Goal: Transaction & Acquisition: Purchase product/service

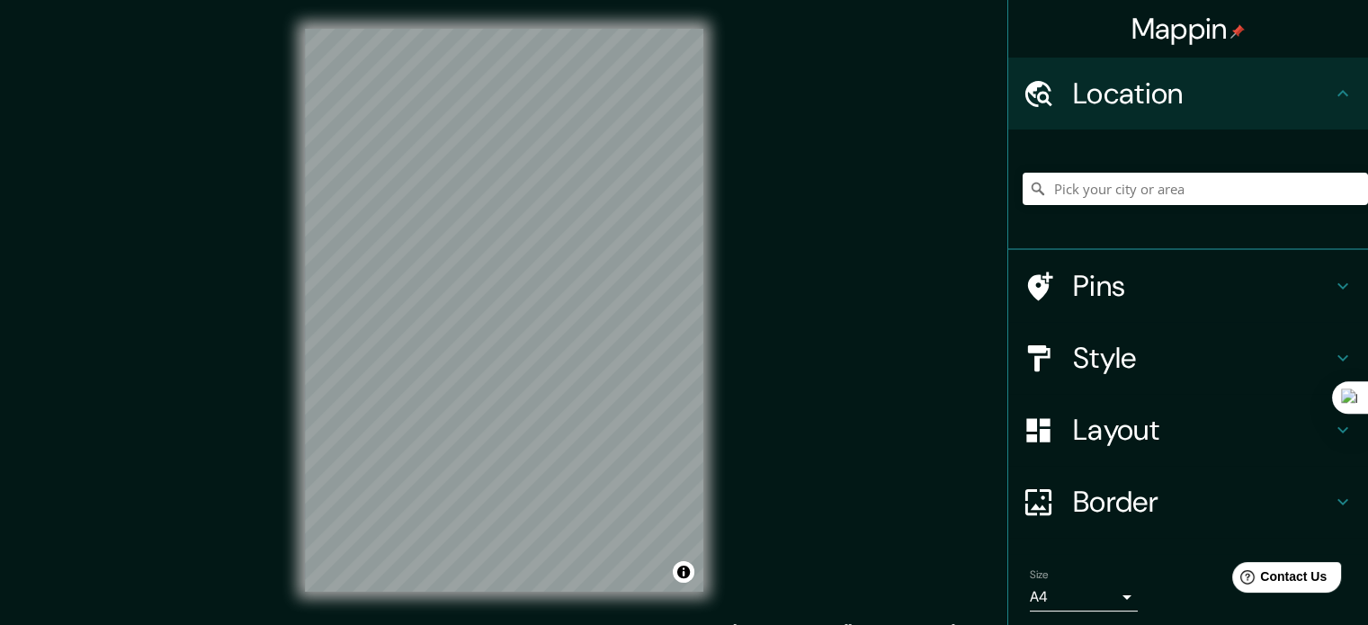
click at [1253, 107] on h4 "Location" at bounding box center [1202, 94] width 259 height 36
click at [1183, 191] on input "Pick your city or area" at bounding box center [1194, 189] width 345 height 32
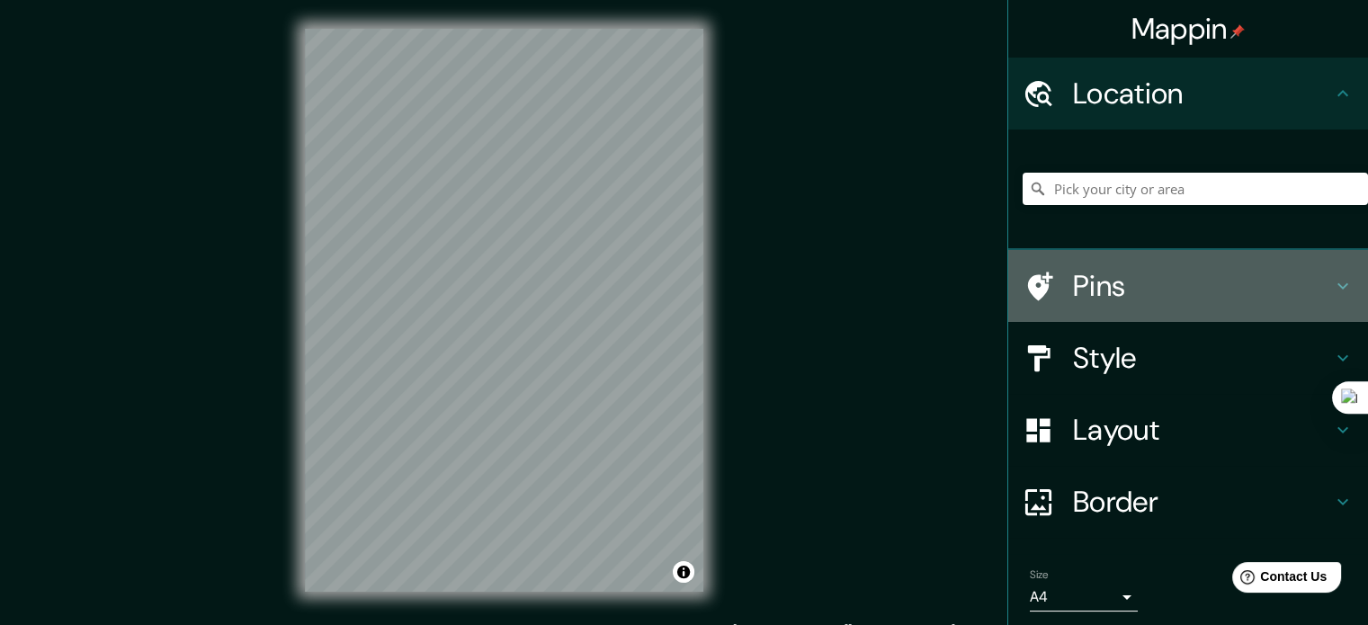
click at [1094, 279] on h4 "Pins" at bounding box center [1202, 286] width 259 height 36
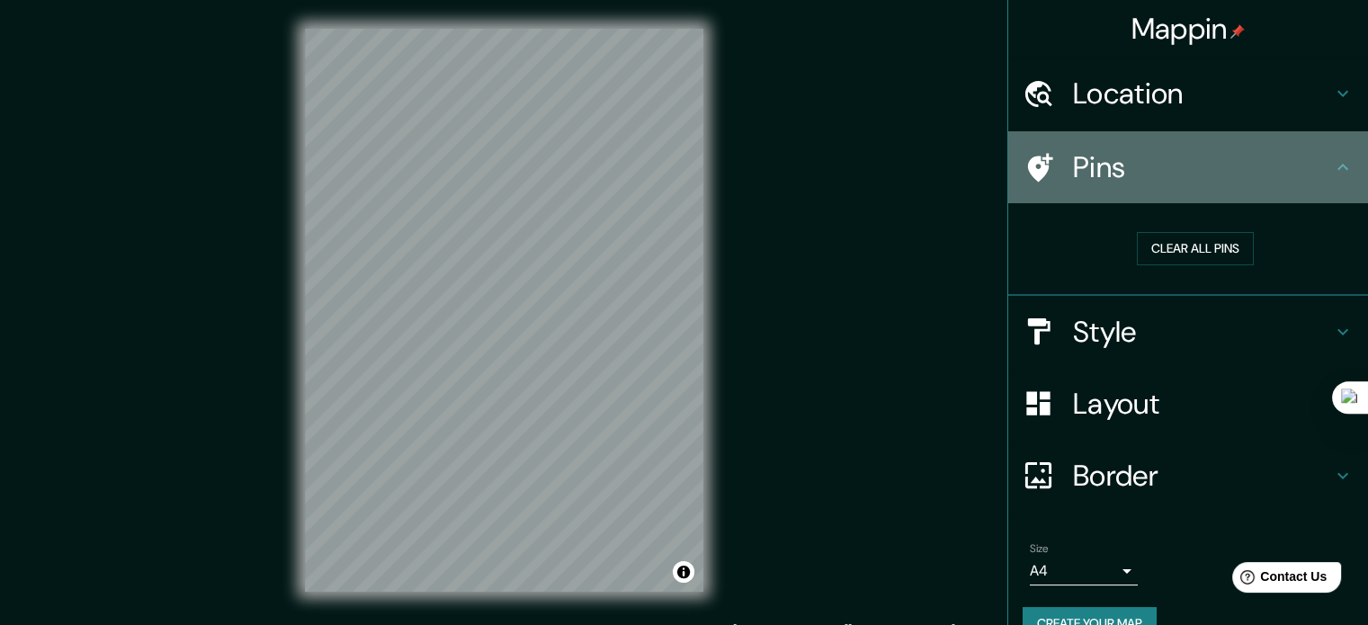
click at [1281, 179] on h4 "Pins" at bounding box center [1202, 167] width 259 height 36
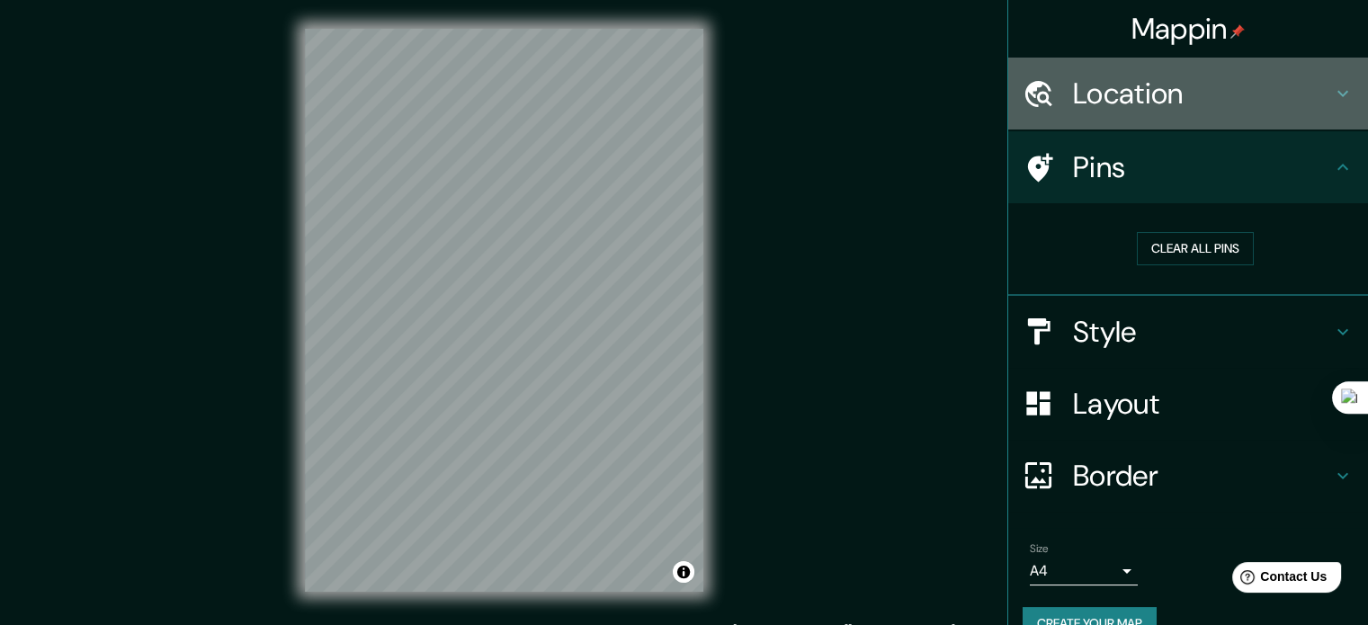
click at [1161, 107] on h4 "Location" at bounding box center [1202, 94] width 259 height 36
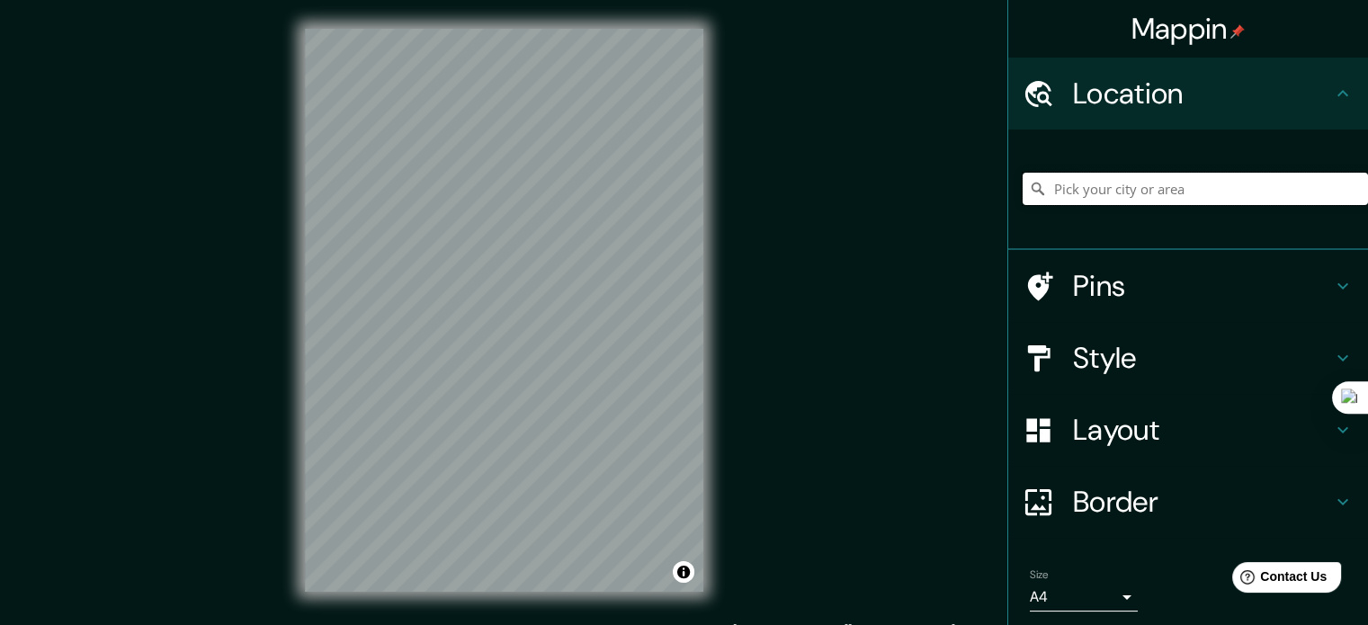
click at [1108, 186] on input "Pick your city or area" at bounding box center [1194, 189] width 345 height 32
click at [1327, 107] on div "Location" at bounding box center [1188, 94] width 360 height 72
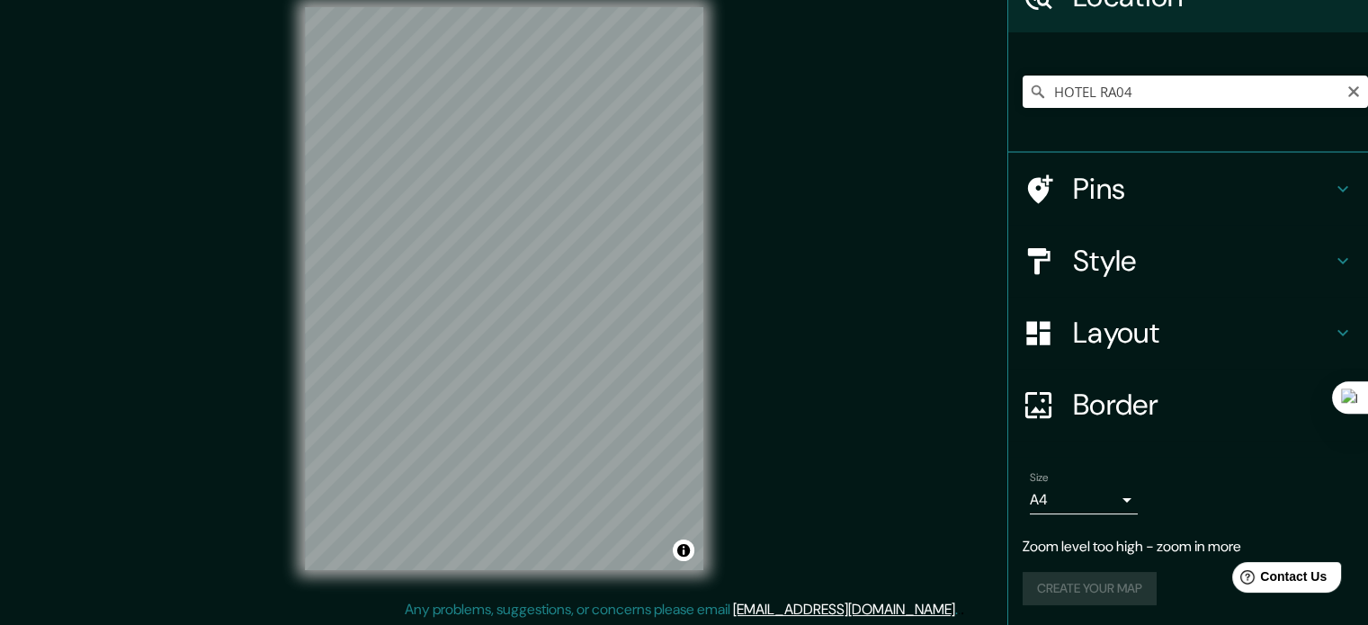
scroll to position [23, 0]
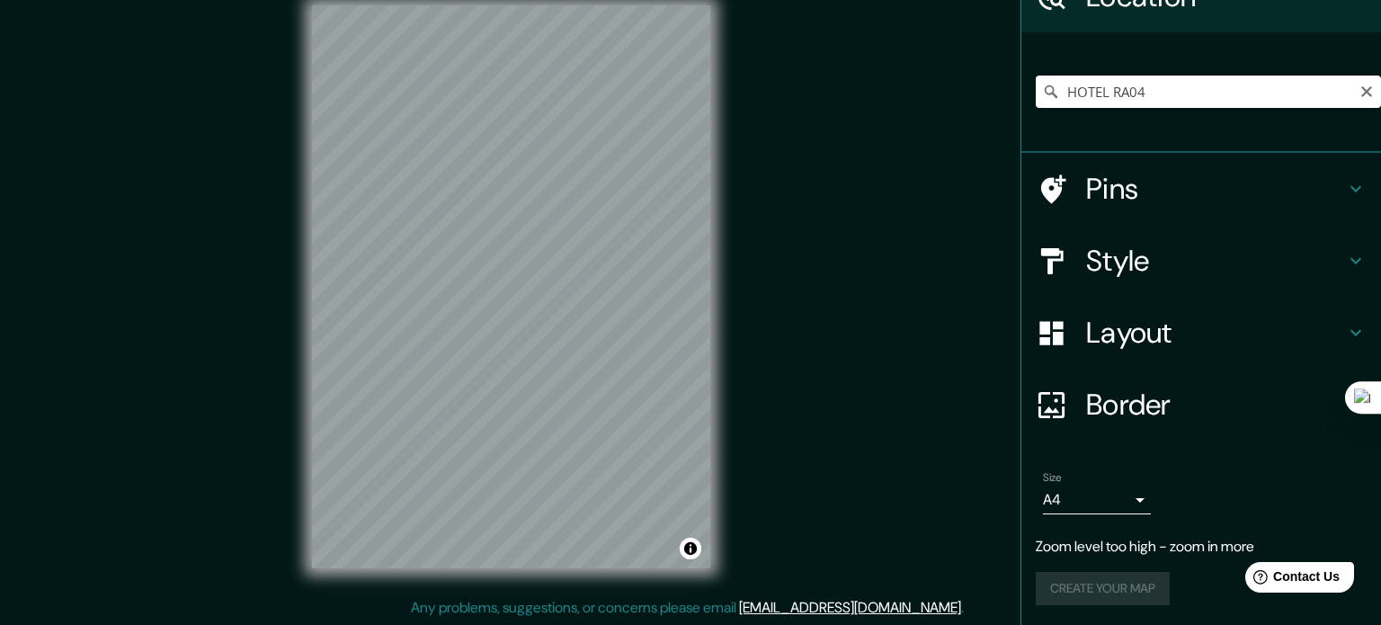
click at [1110, 496] on body "Mappin Location HOTEL RA04 RA04 [GEOGRAPHIC_DATA], [GEOGRAPHIC_DATA], [GEOGRAPH…" at bounding box center [690, 289] width 1381 height 625
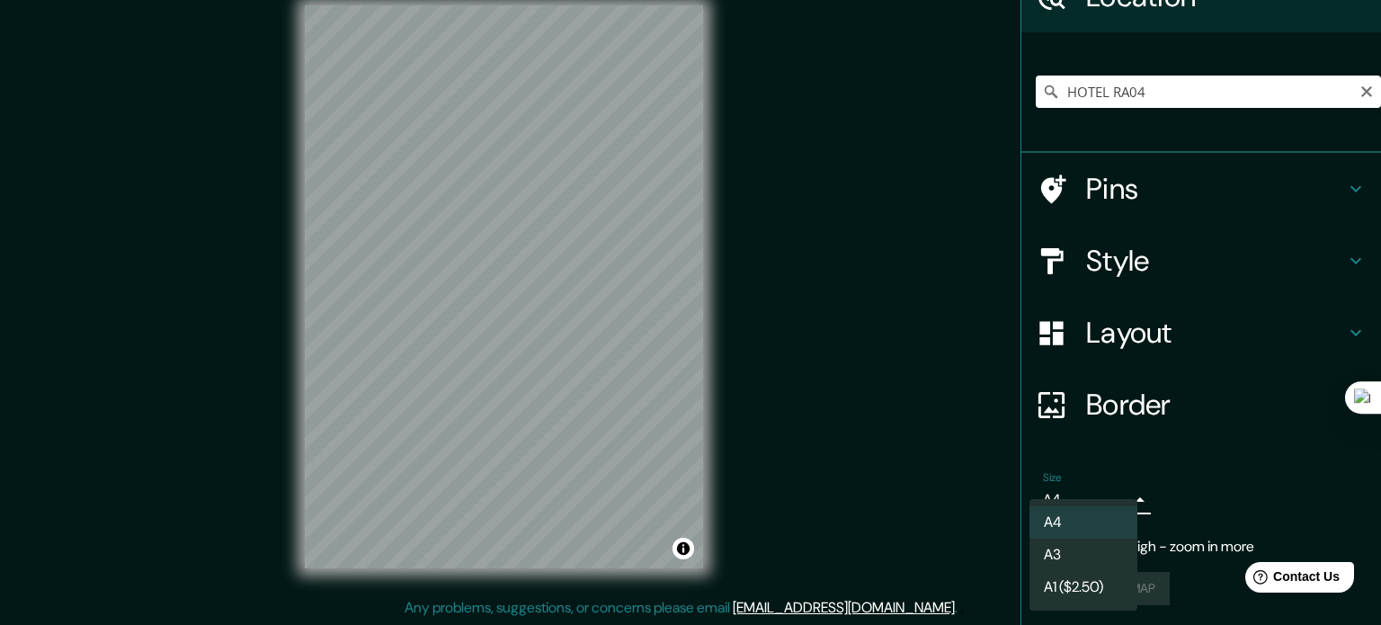
click at [1165, 499] on div at bounding box center [690, 312] width 1381 height 625
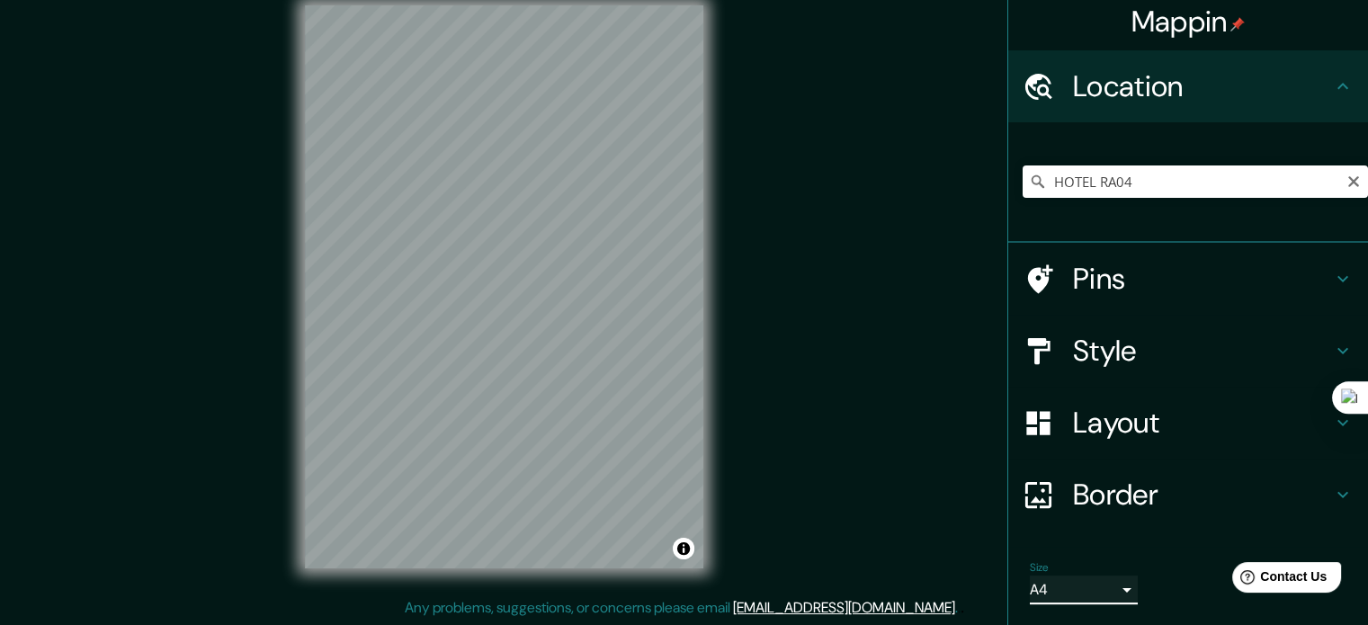
scroll to position [0, 0]
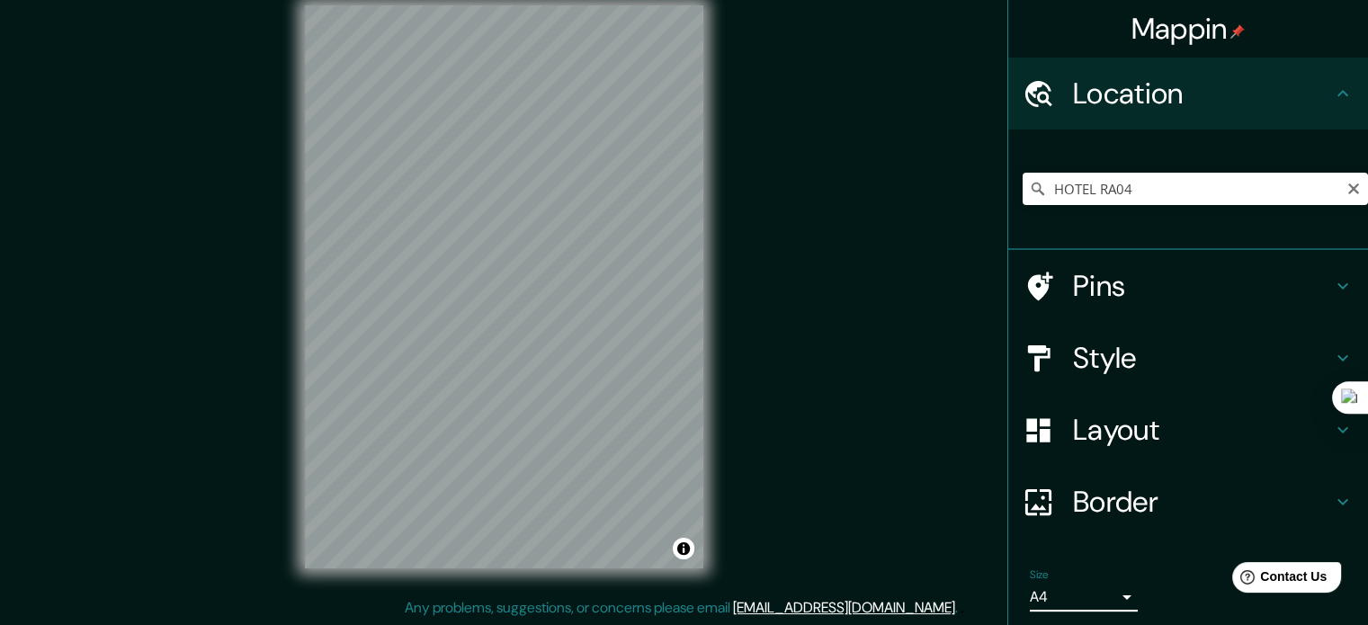
click at [1192, 352] on h4 "Style" at bounding box center [1202, 358] width 259 height 36
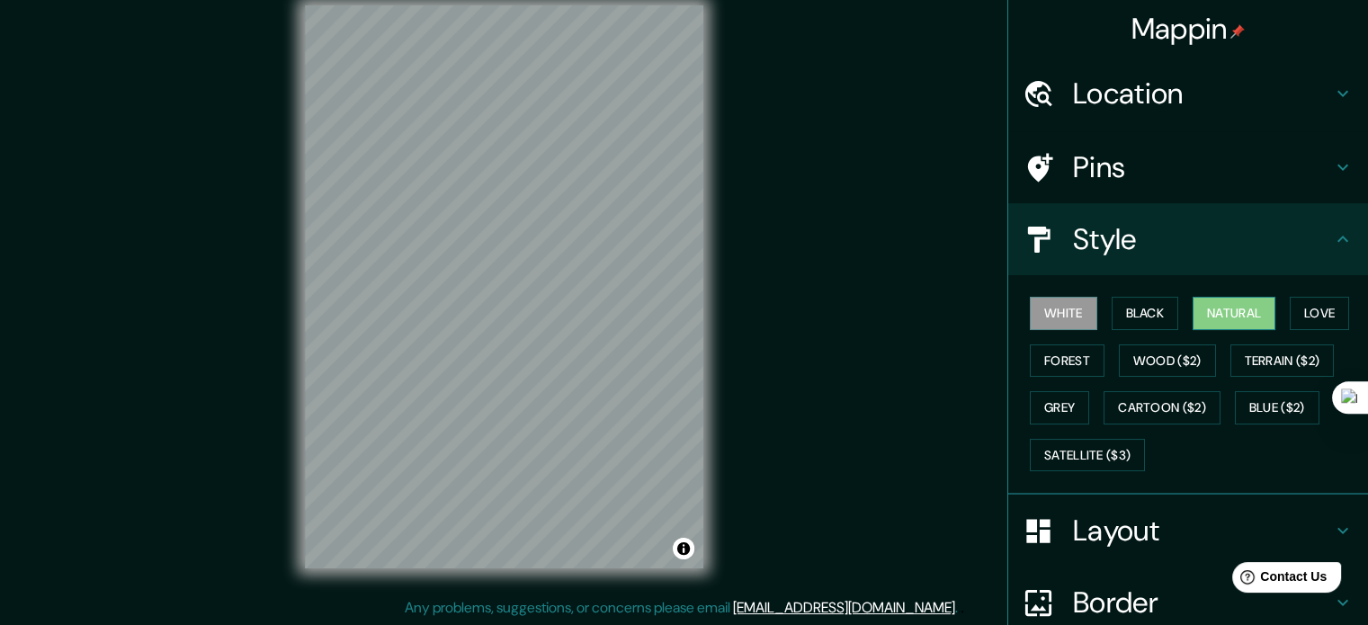
click at [1198, 317] on button "Natural" at bounding box center [1233, 313] width 83 height 33
click at [1067, 365] on button "Forest" at bounding box center [1067, 360] width 75 height 33
click at [1071, 314] on button "White" at bounding box center [1063, 313] width 67 height 33
click at [1185, 110] on h4 "Location" at bounding box center [1202, 94] width 259 height 36
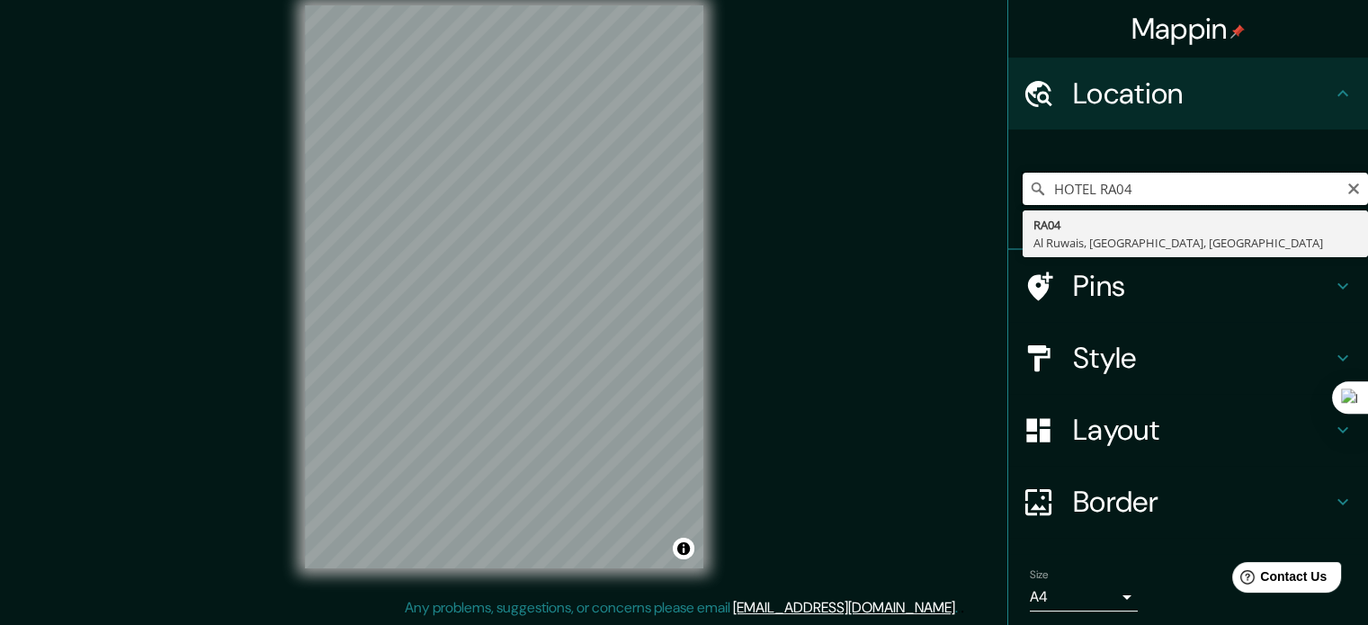
click at [1151, 193] on input "HOTEL RA04" at bounding box center [1194, 189] width 345 height 32
click at [1081, 186] on input "HOTEL RA04" at bounding box center [1194, 189] width 345 height 32
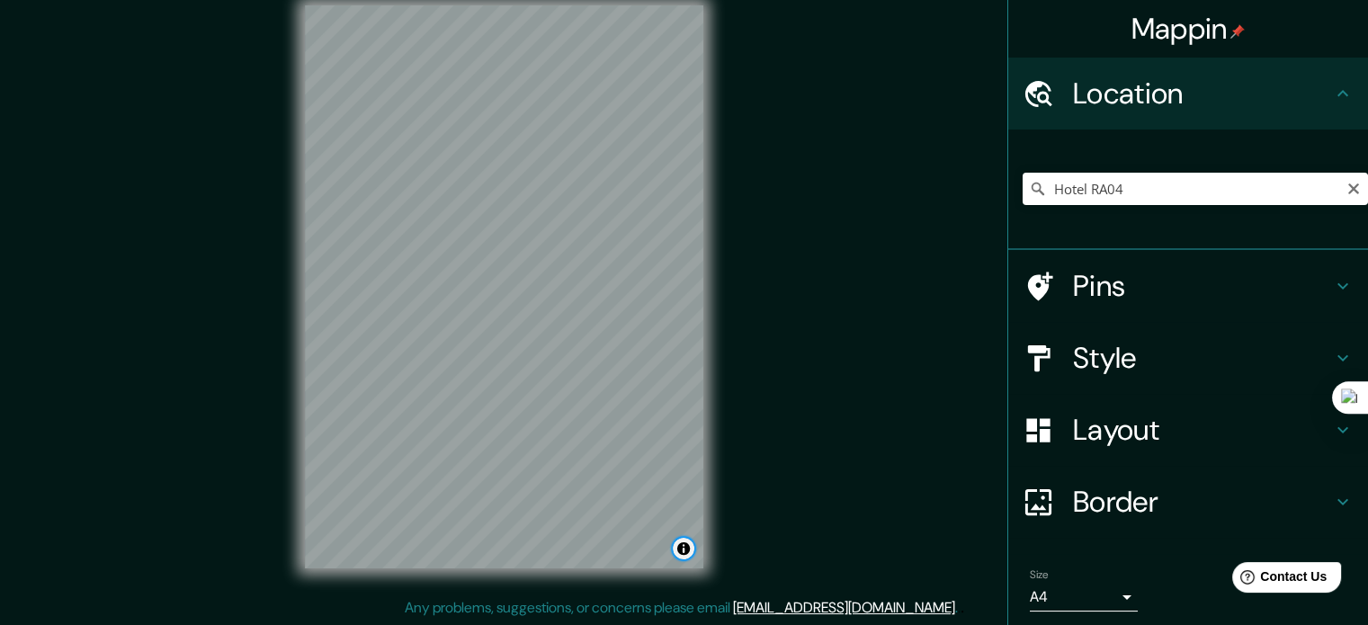
click at [683, 557] on button "Toggle attribution" at bounding box center [684, 549] width 22 height 22
click at [532, 551] on link "© OpenStreetMap" at bounding box center [530, 548] width 87 height 13
click at [1273, 485] on h4 "Border" at bounding box center [1202, 502] width 259 height 36
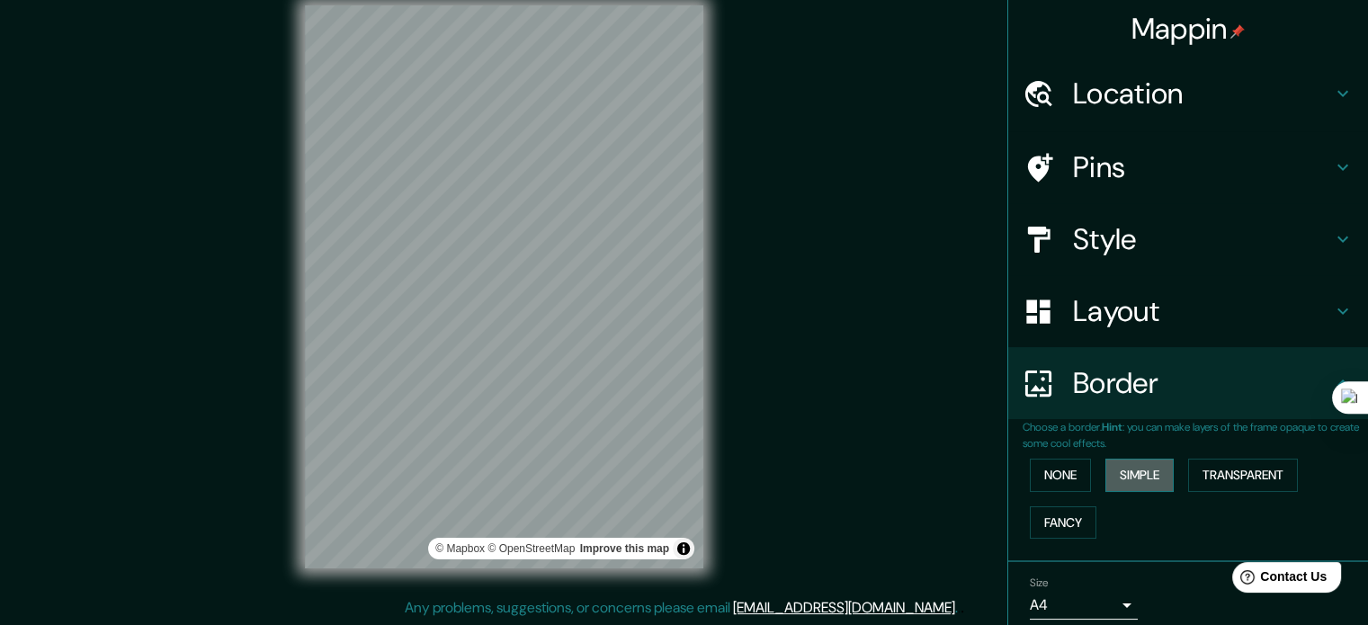
click at [1154, 474] on button "Simple" at bounding box center [1139, 475] width 68 height 33
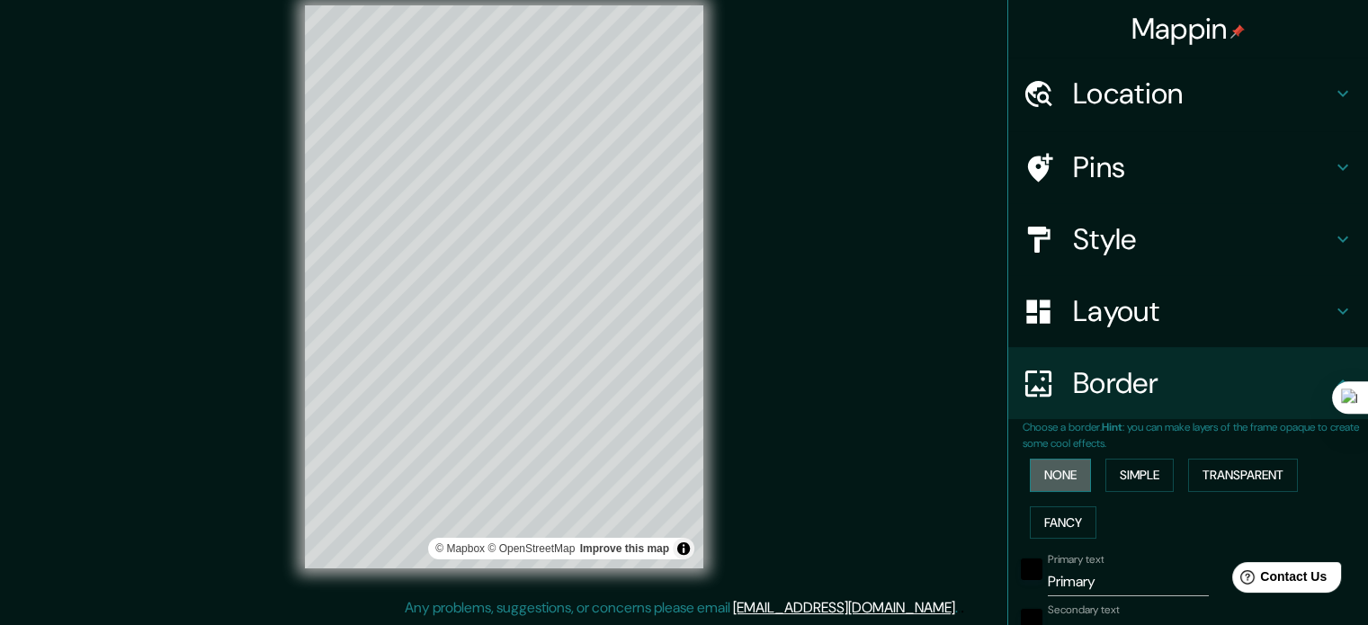
click at [1071, 475] on button "None" at bounding box center [1060, 475] width 61 height 33
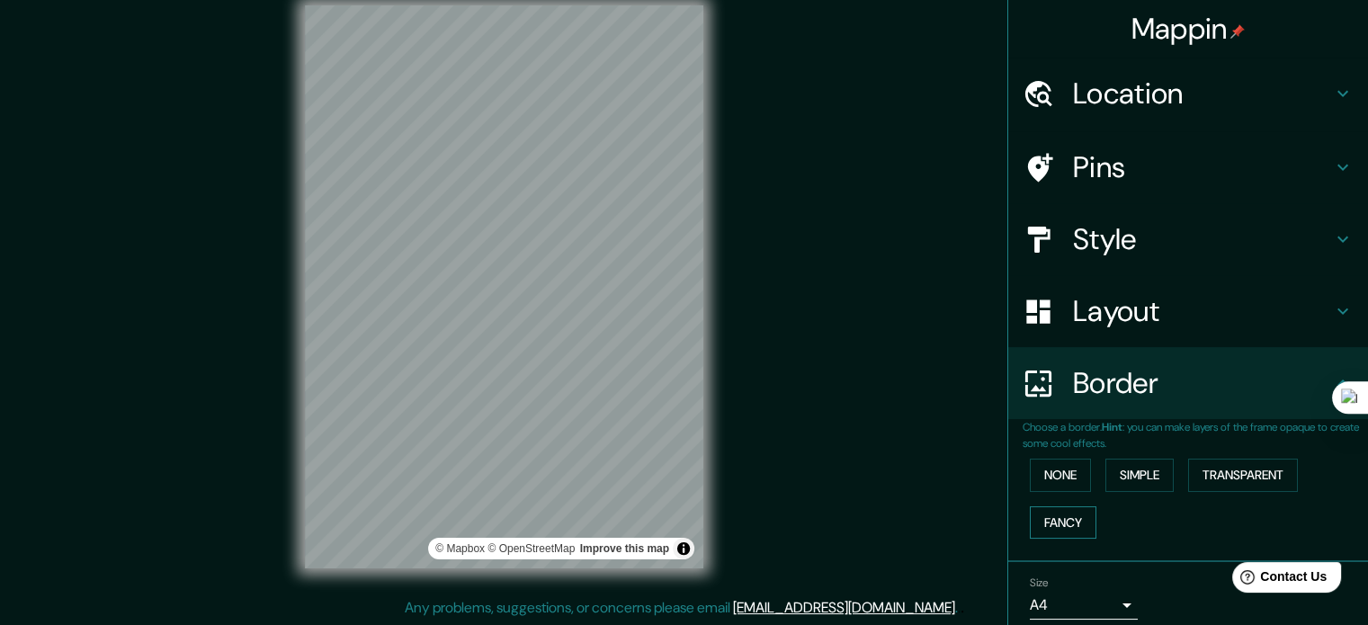
click at [1055, 506] on button "Fancy" at bounding box center [1063, 522] width 67 height 33
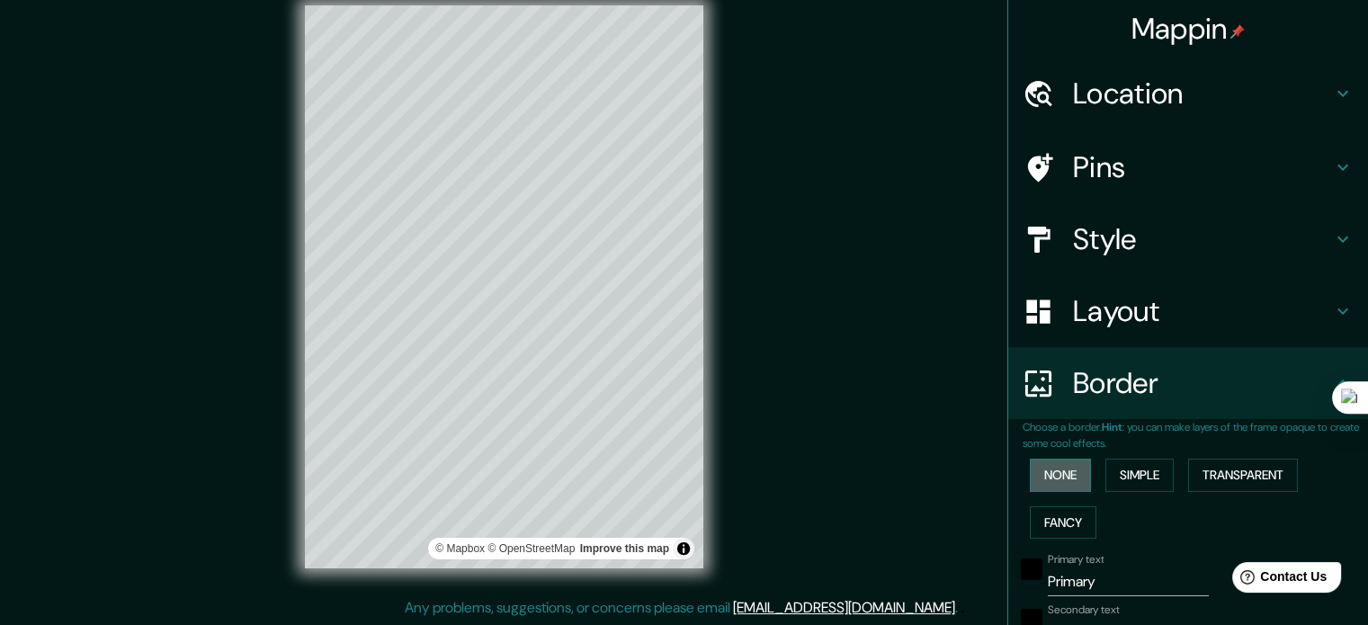
click at [1050, 471] on button "None" at bounding box center [1060, 475] width 61 height 33
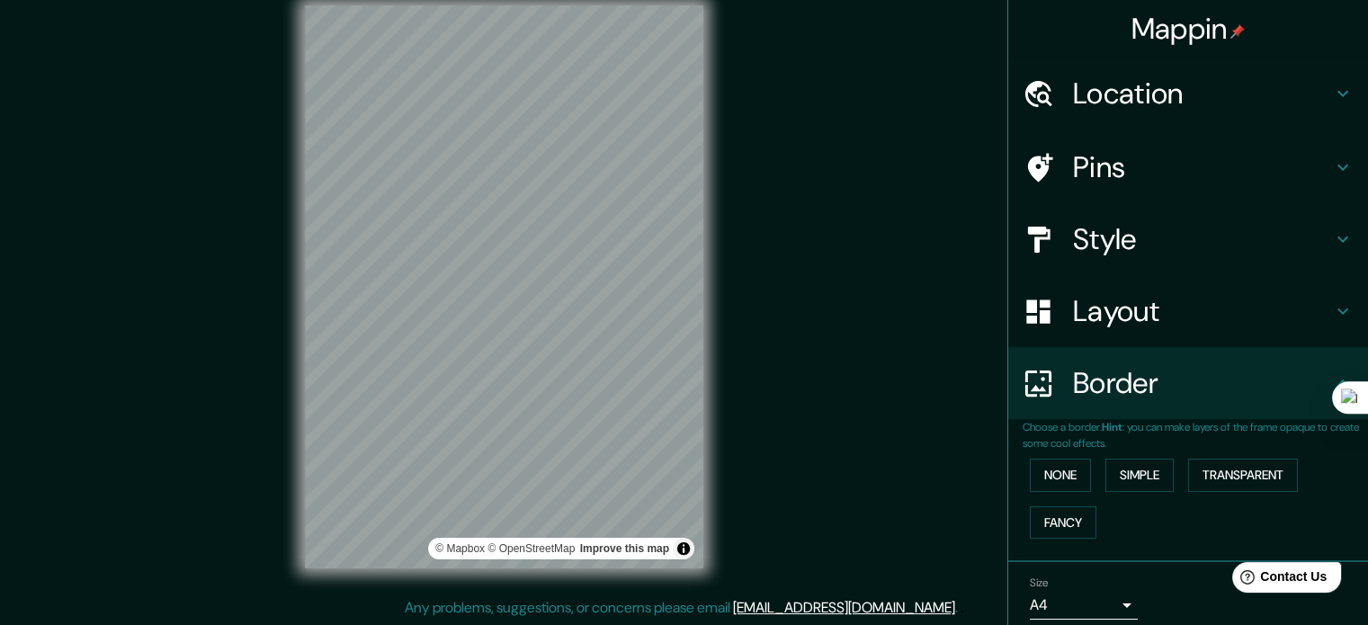
click at [1332, 308] on icon at bounding box center [1343, 311] width 22 height 22
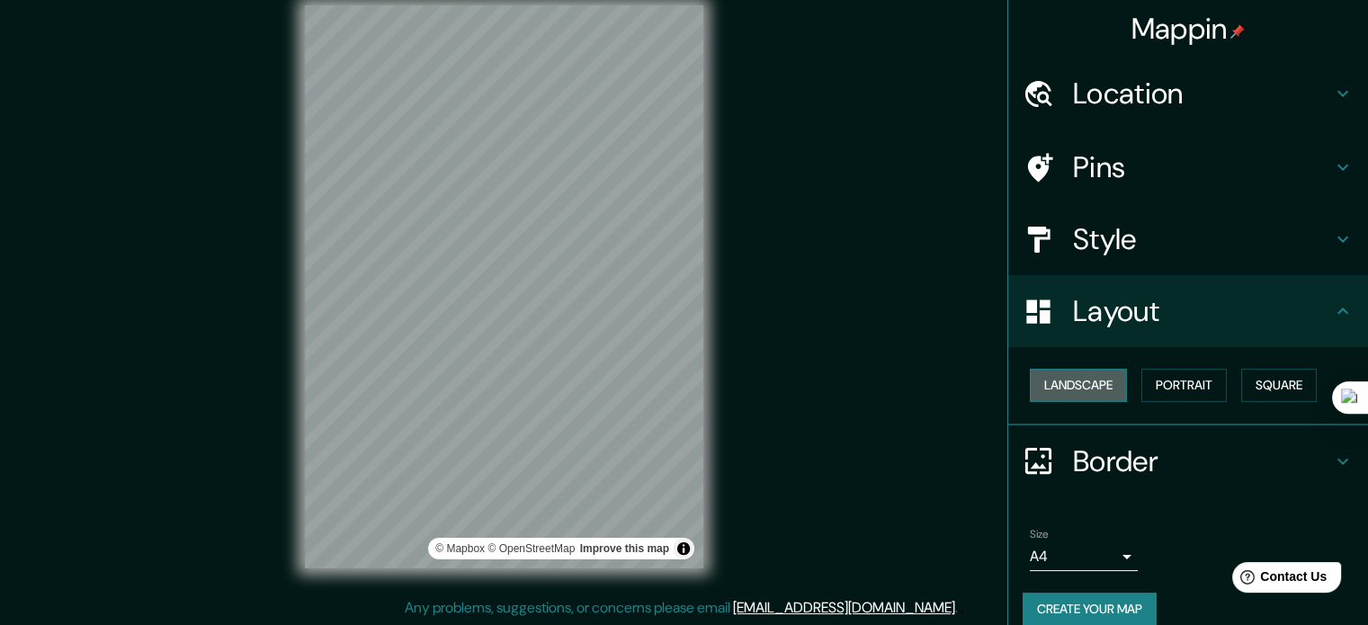
click at [1071, 386] on button "Landscape" at bounding box center [1078, 385] width 97 height 33
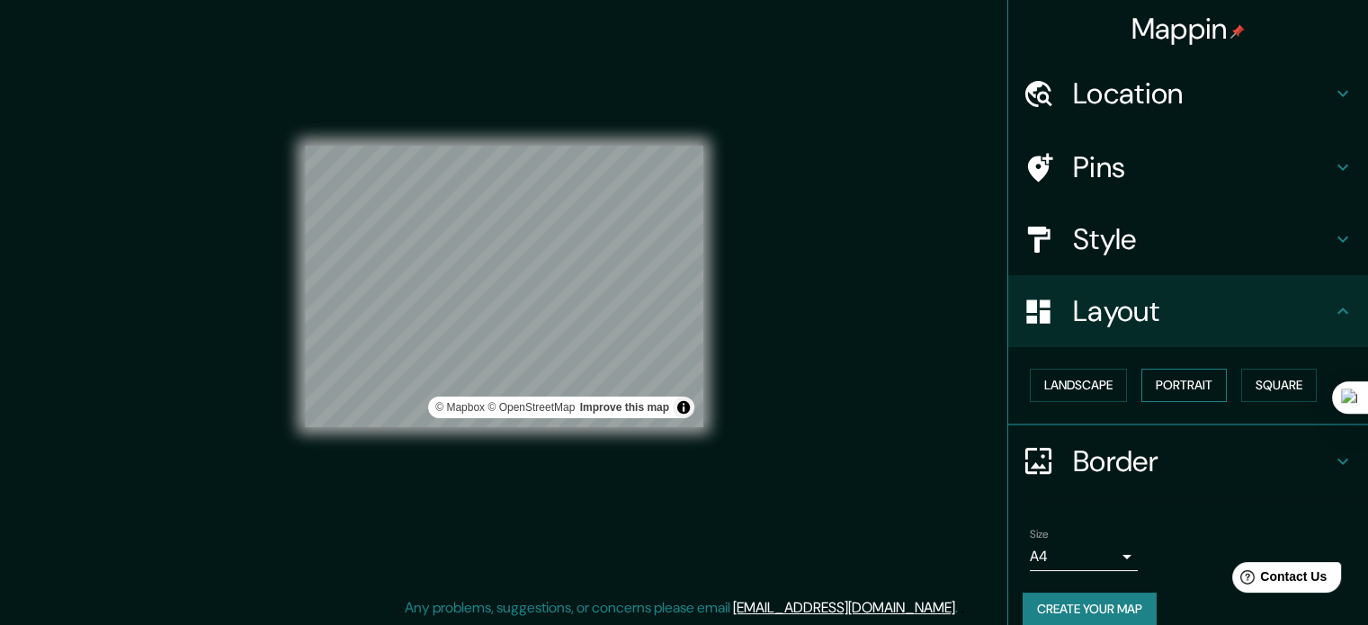
click at [1151, 380] on button "Portrait" at bounding box center [1183, 385] width 85 height 33
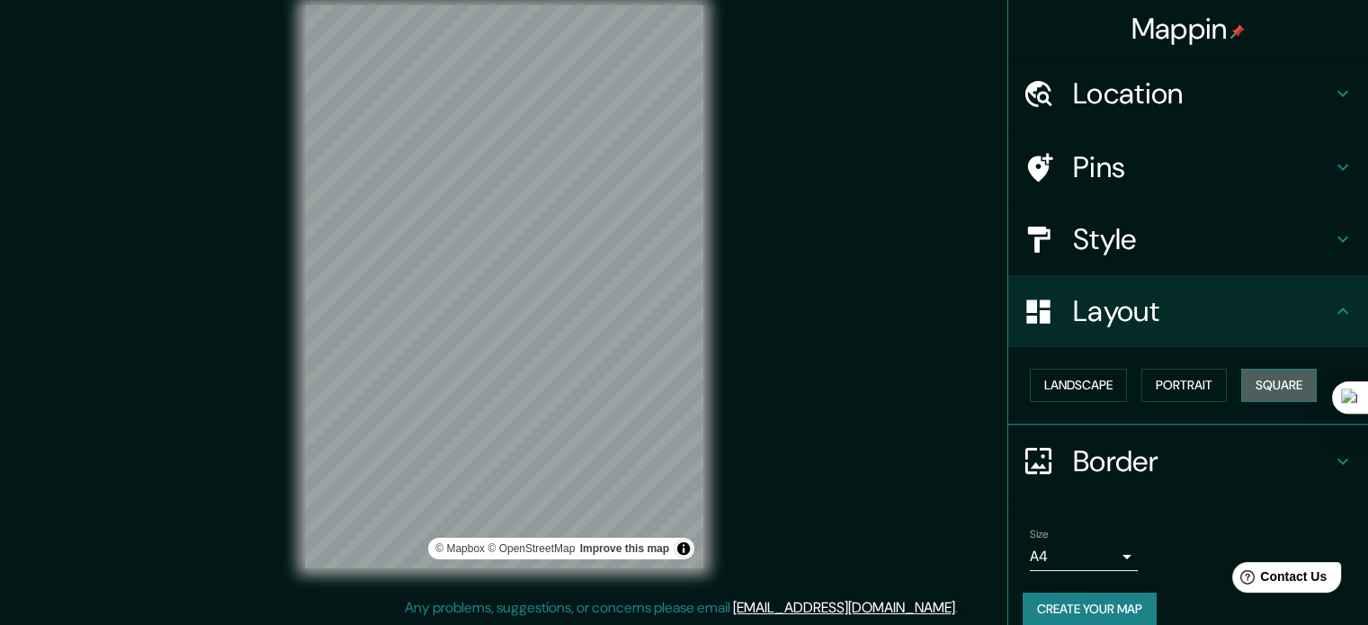
click at [1244, 381] on button "Square" at bounding box center [1279, 385] width 76 height 33
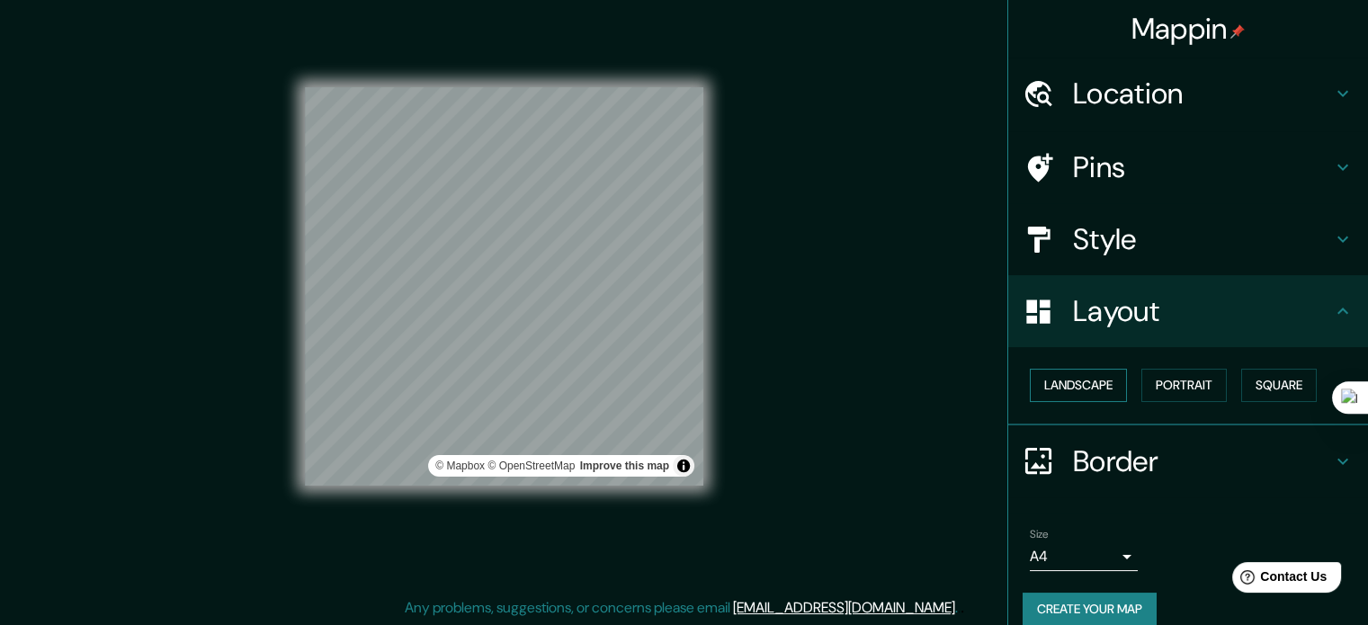
click at [1051, 377] on button "Landscape" at bounding box center [1078, 385] width 97 height 33
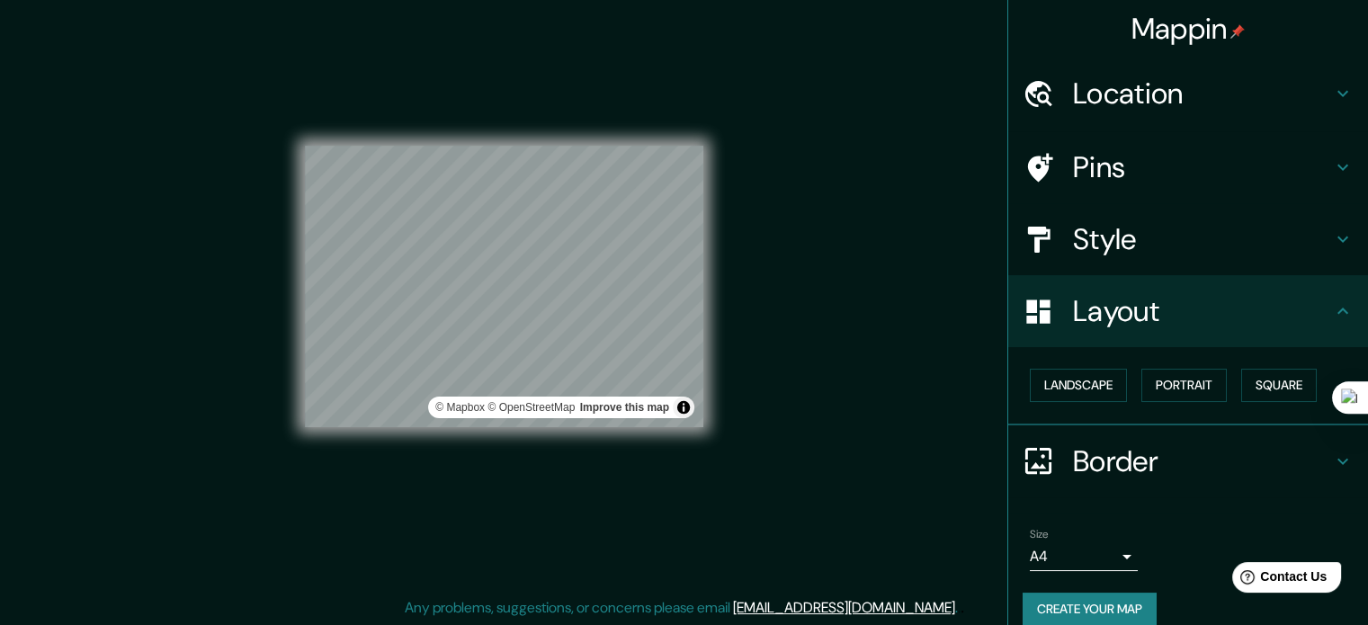
click at [1177, 90] on h4 "Location" at bounding box center [1202, 94] width 259 height 36
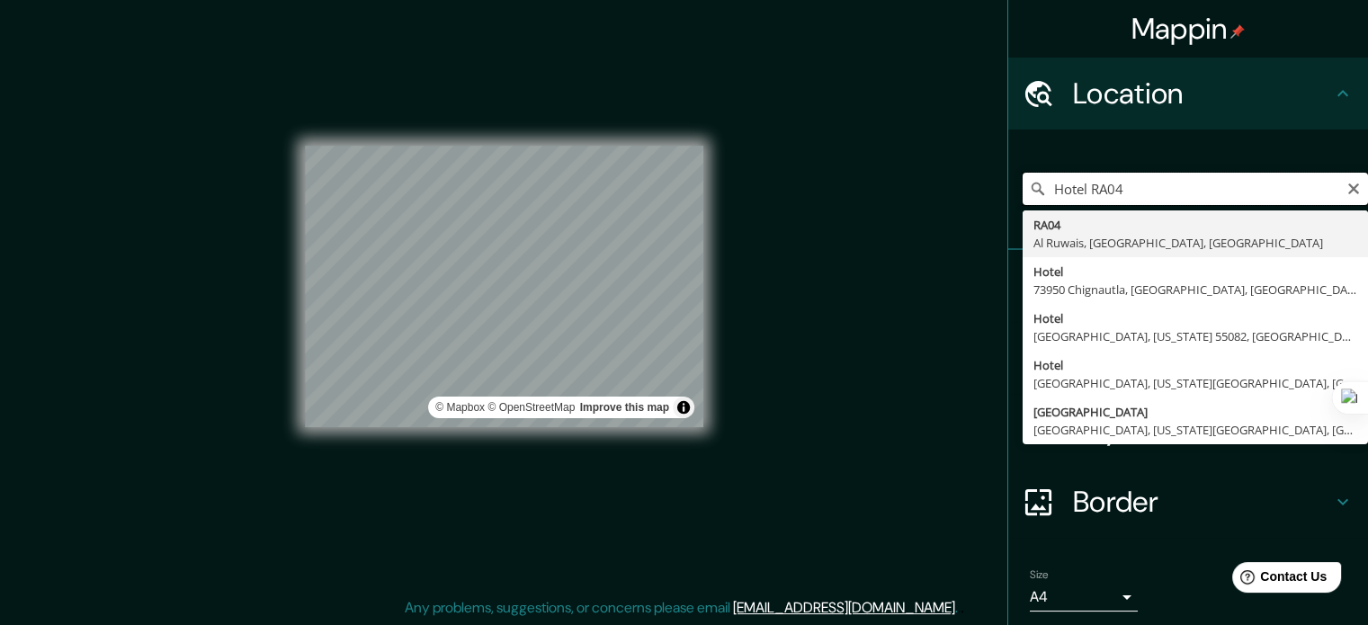
click at [1125, 192] on input "Hotel RA04" at bounding box center [1194, 189] width 345 height 32
type input "H"
type input "Chachagüí, [GEOGRAPHIC_DATA], [GEOGRAPHIC_DATA]"
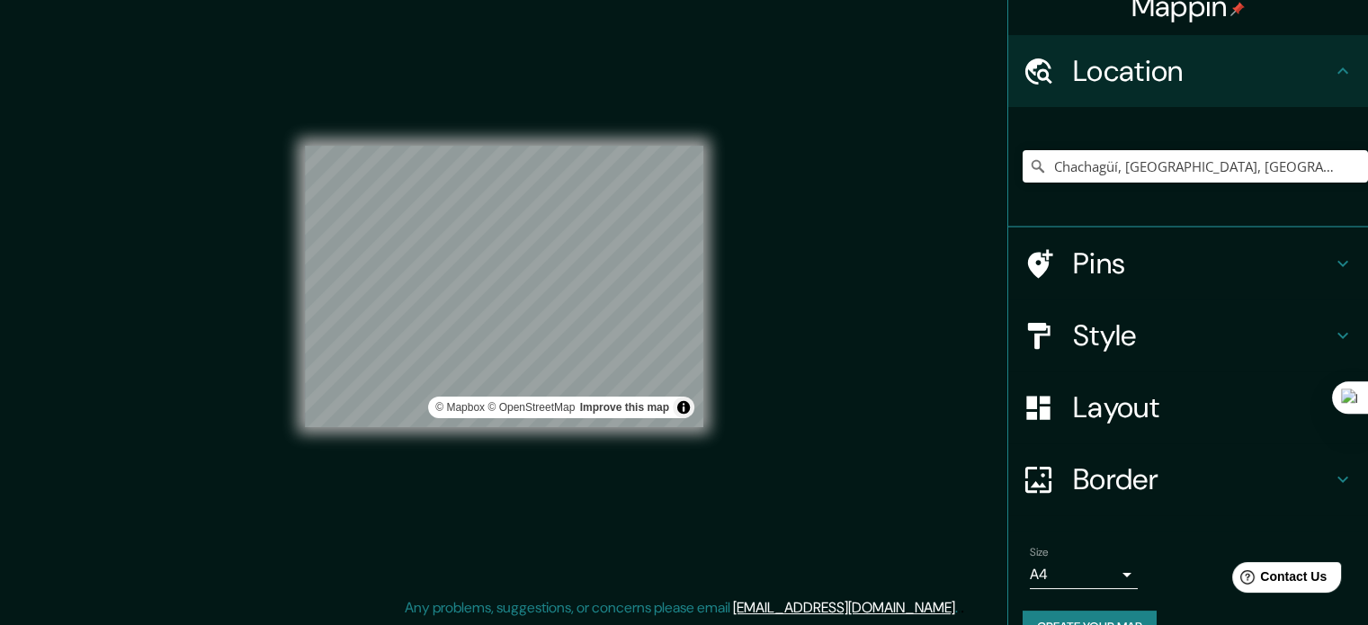
scroll to position [61, 0]
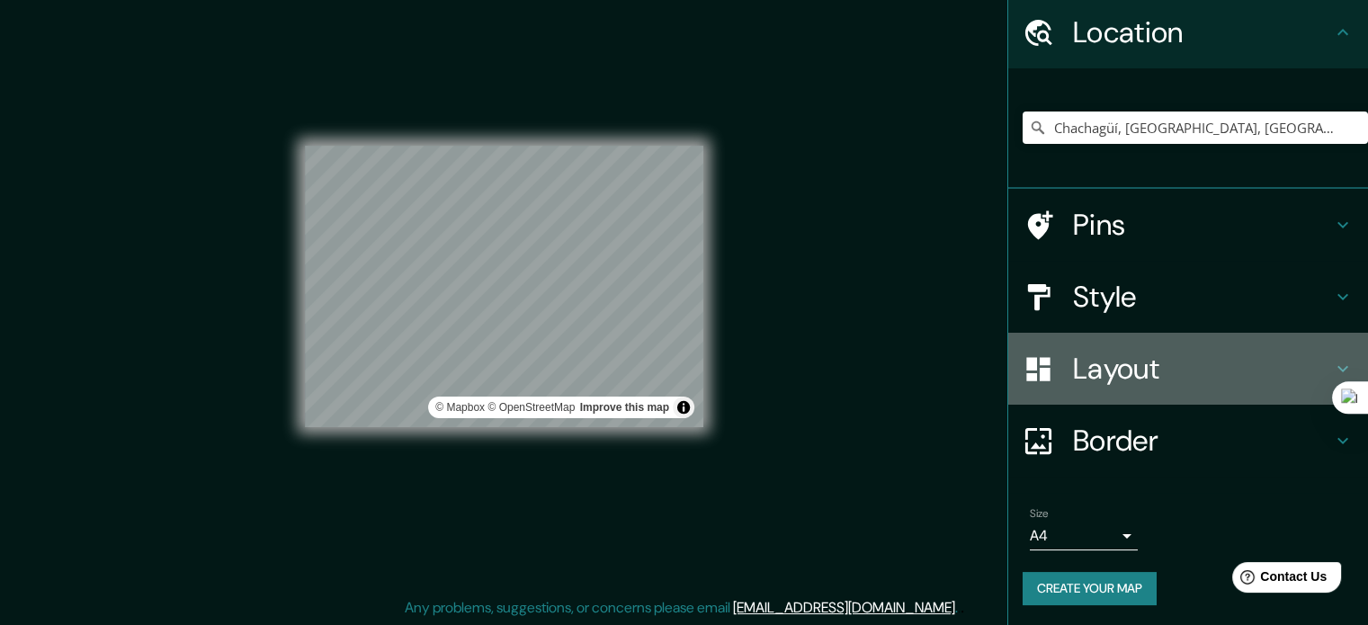
click at [1163, 369] on h4 "Layout" at bounding box center [1202, 369] width 259 height 36
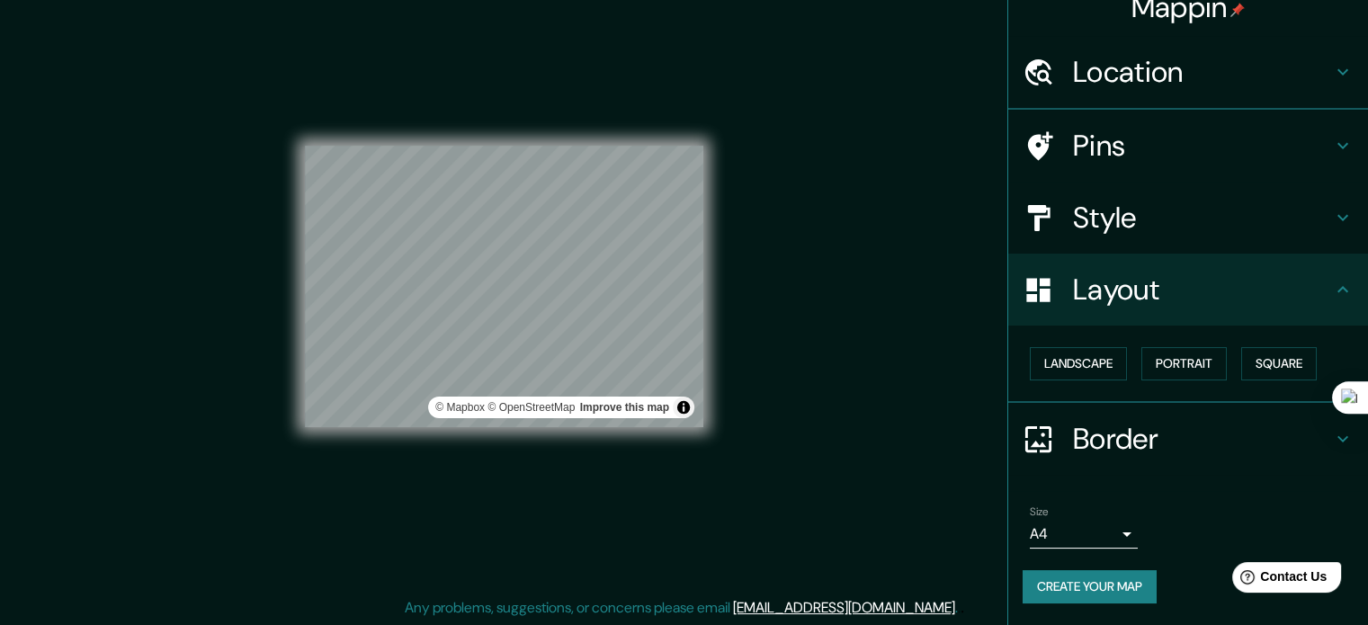
scroll to position [20, 0]
click at [1165, 369] on button "Portrait" at bounding box center [1183, 365] width 85 height 33
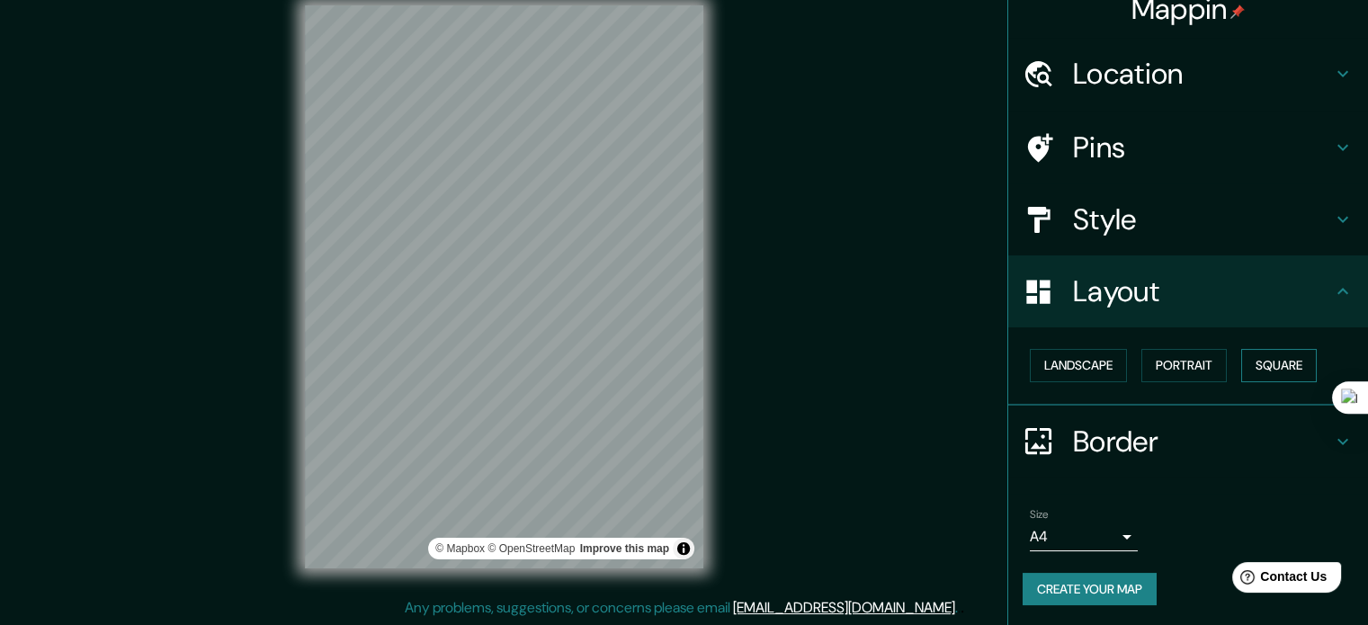
click at [1267, 371] on button "Square" at bounding box center [1279, 365] width 76 height 33
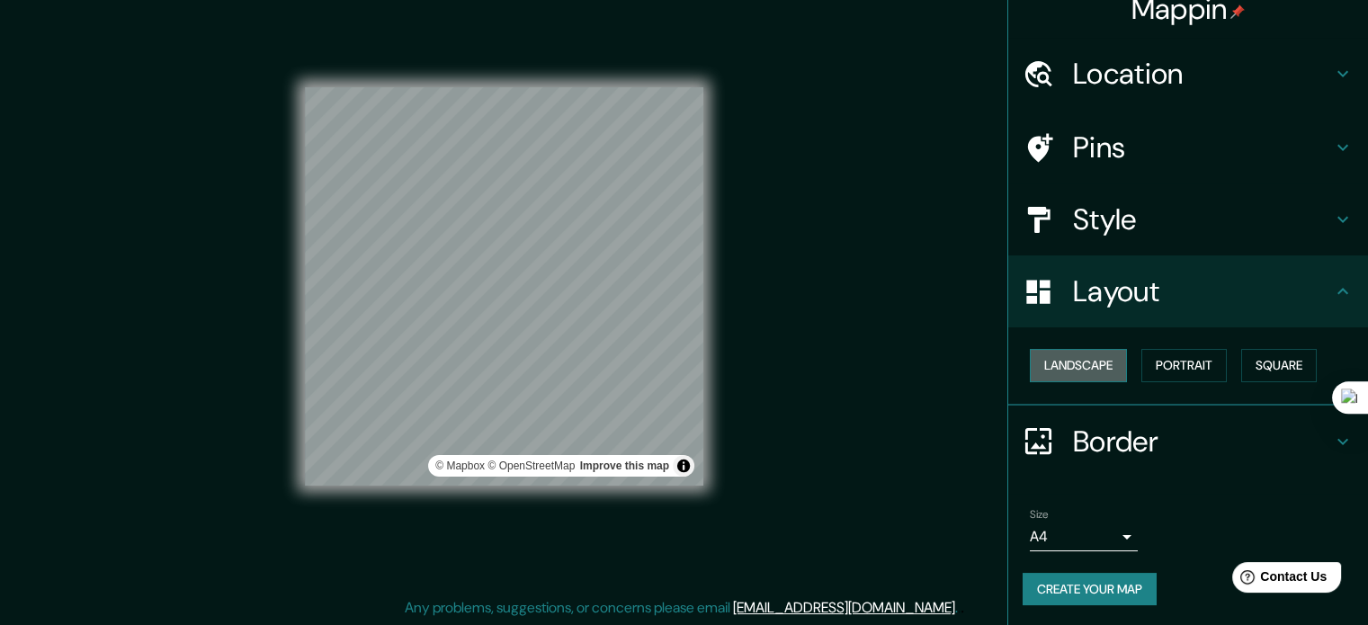
click at [1108, 365] on button "Landscape" at bounding box center [1078, 365] width 97 height 33
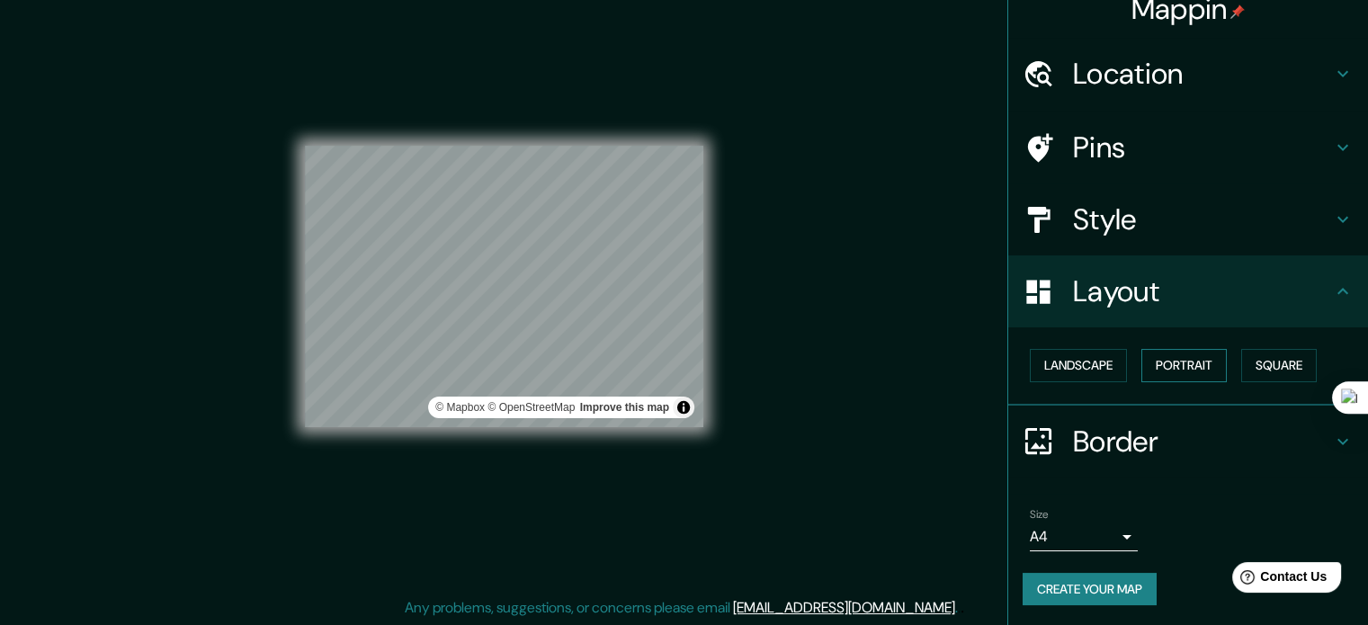
click at [1187, 368] on button "Portrait" at bounding box center [1183, 365] width 85 height 33
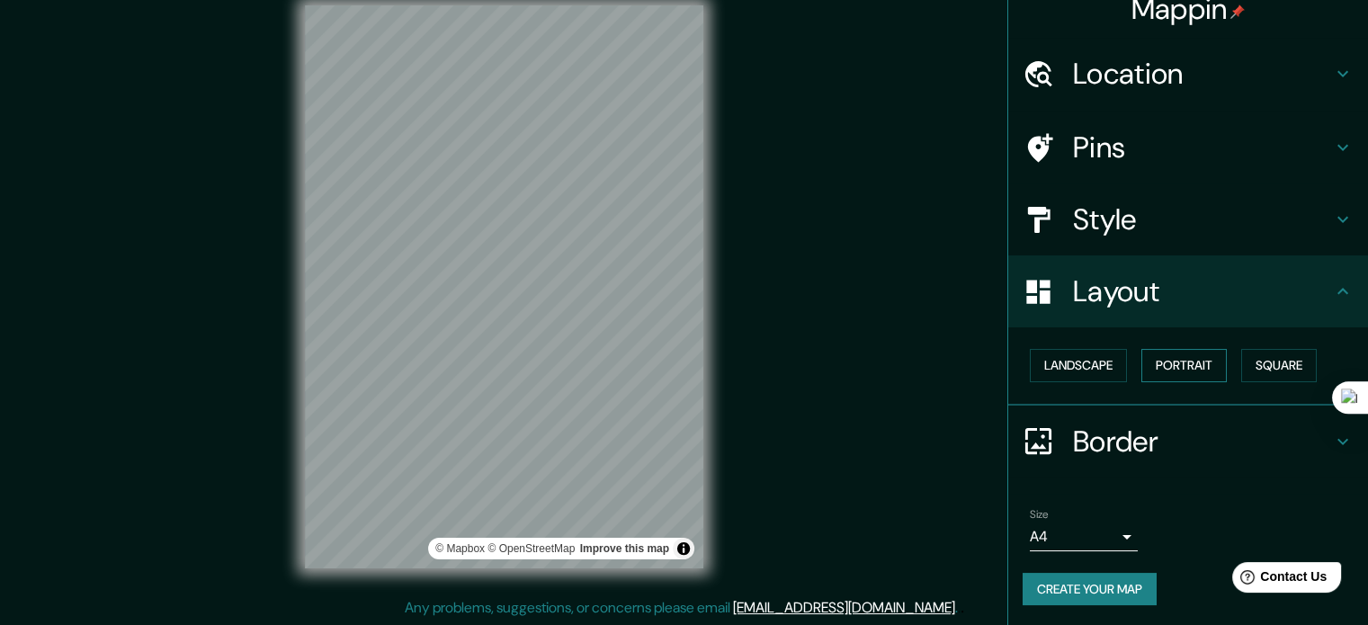
click at [1152, 362] on button "Portrait" at bounding box center [1183, 365] width 85 height 33
click at [1262, 354] on button "Square" at bounding box center [1279, 365] width 76 height 33
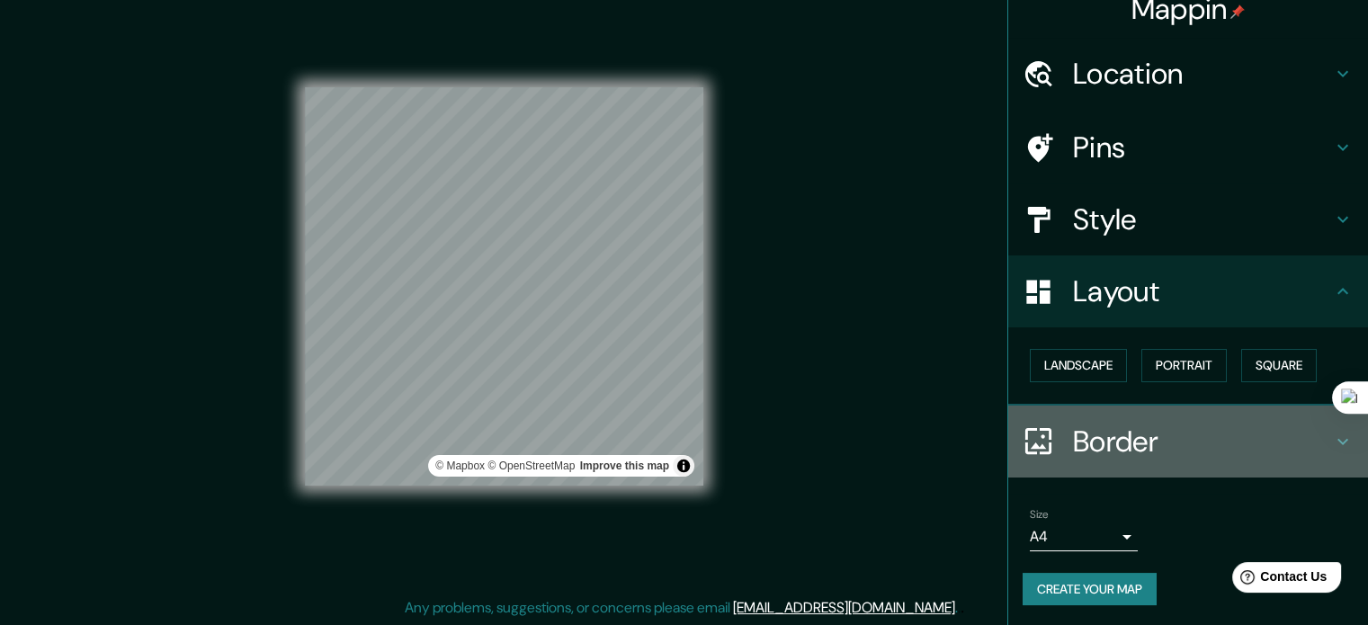
click at [1220, 453] on h4 "Border" at bounding box center [1202, 442] width 259 height 36
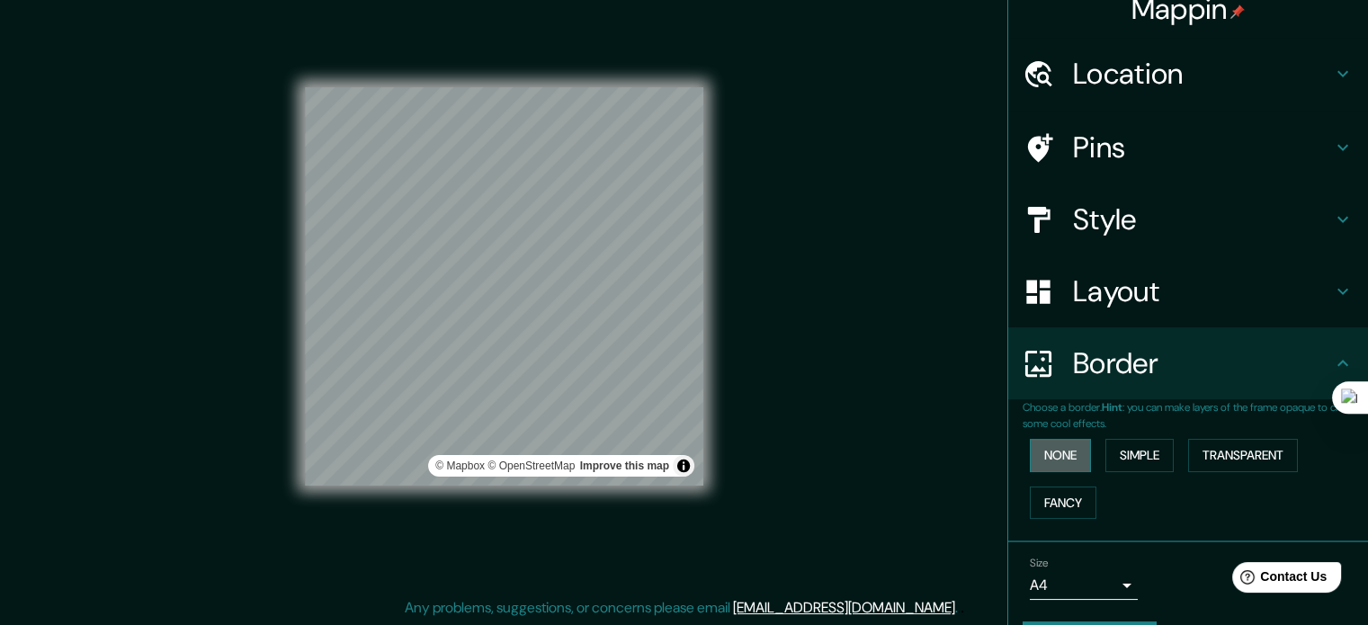
click at [1030, 454] on button "None" at bounding box center [1060, 455] width 61 height 33
click at [1170, 236] on h4 "Style" at bounding box center [1202, 219] width 259 height 36
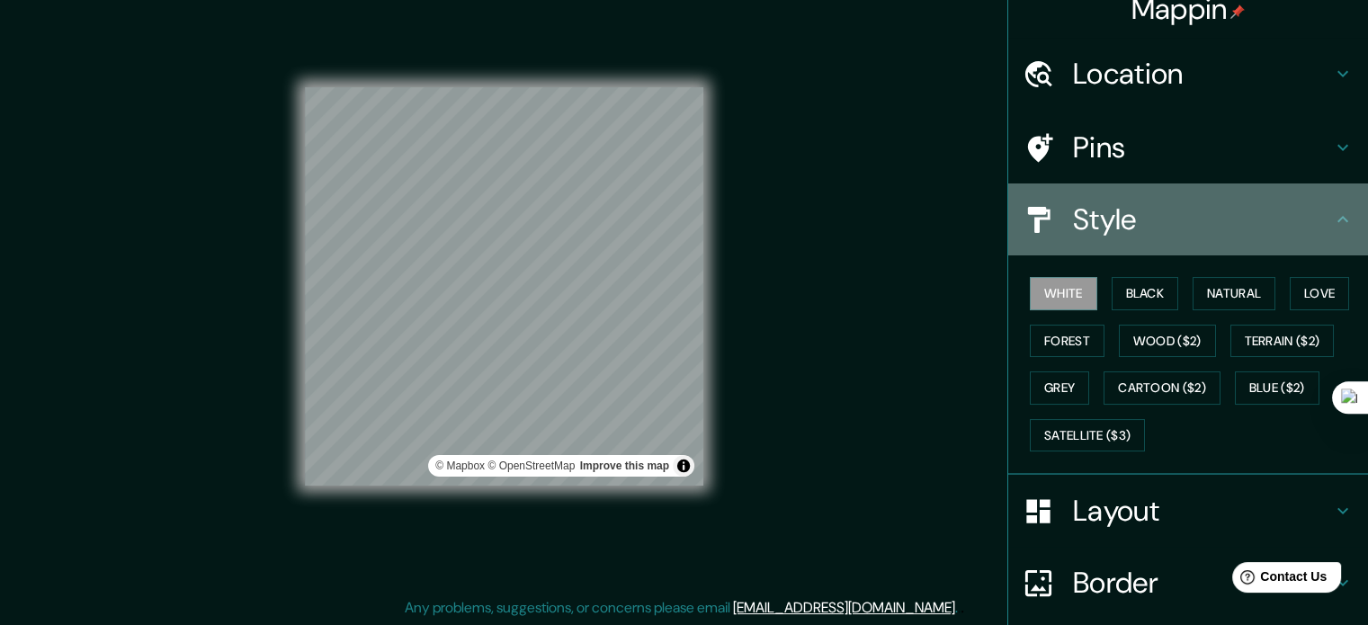
click at [1171, 230] on h4 "Style" at bounding box center [1202, 219] width 259 height 36
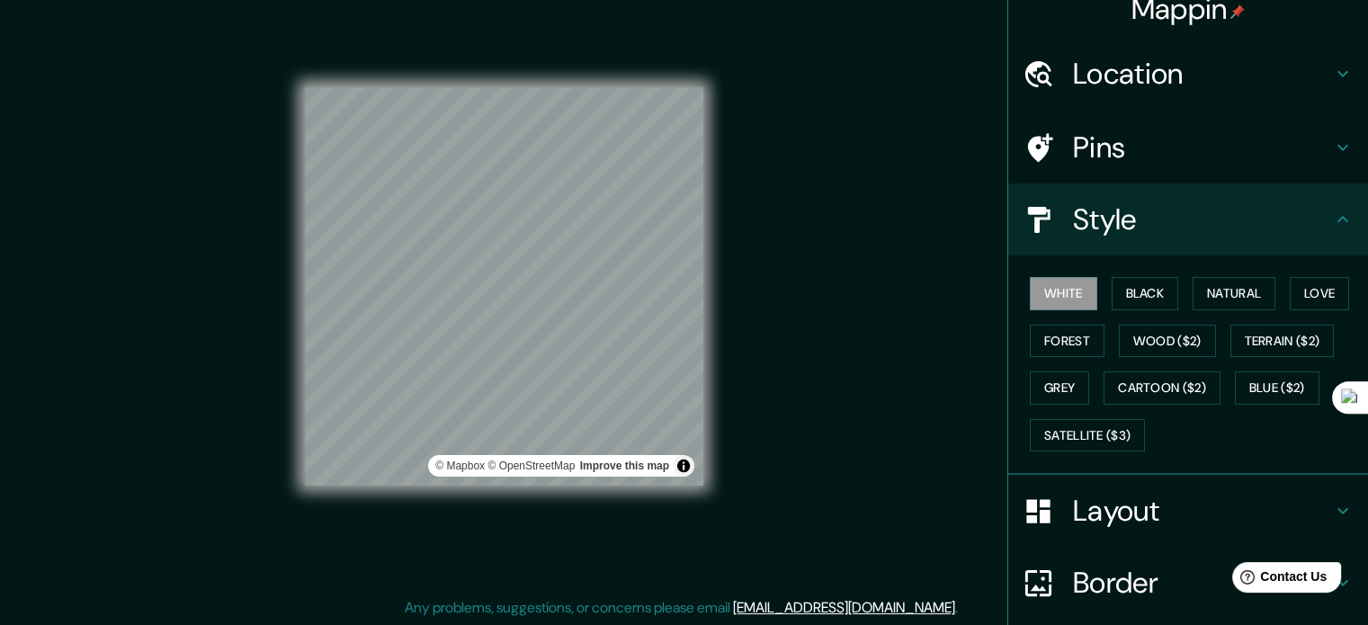
click at [1315, 223] on h4 "Style" at bounding box center [1202, 219] width 259 height 36
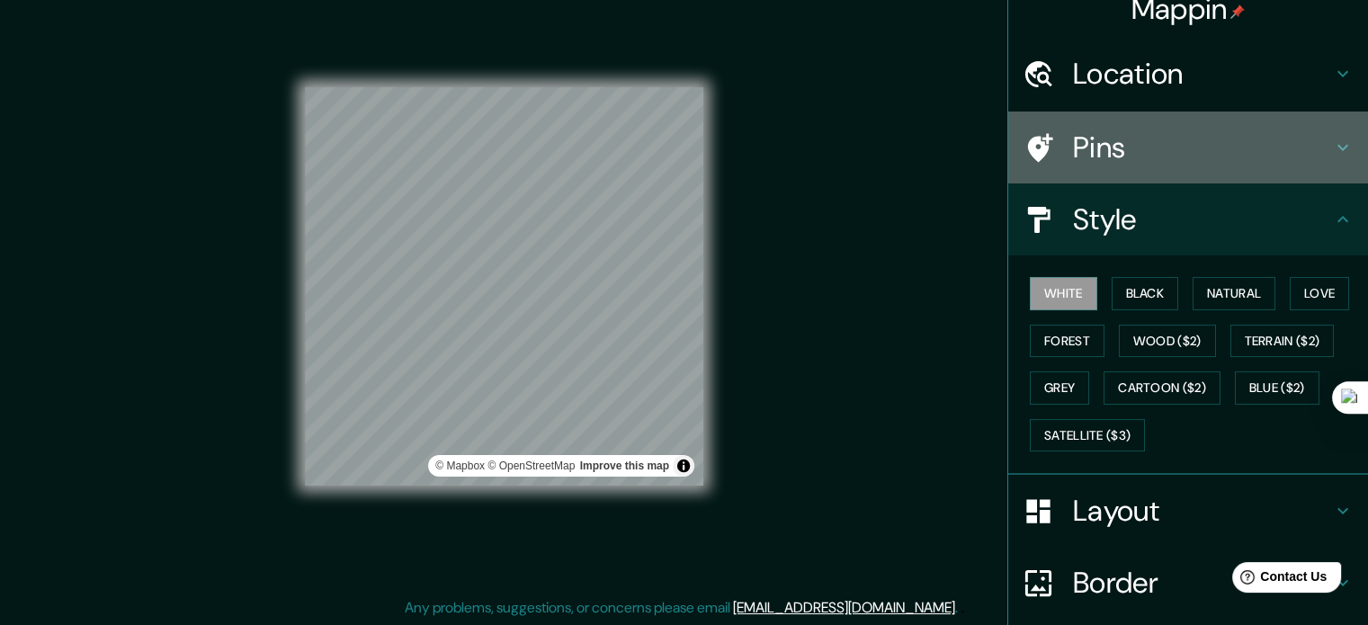
click at [1108, 144] on h4 "Pins" at bounding box center [1202, 147] width 259 height 36
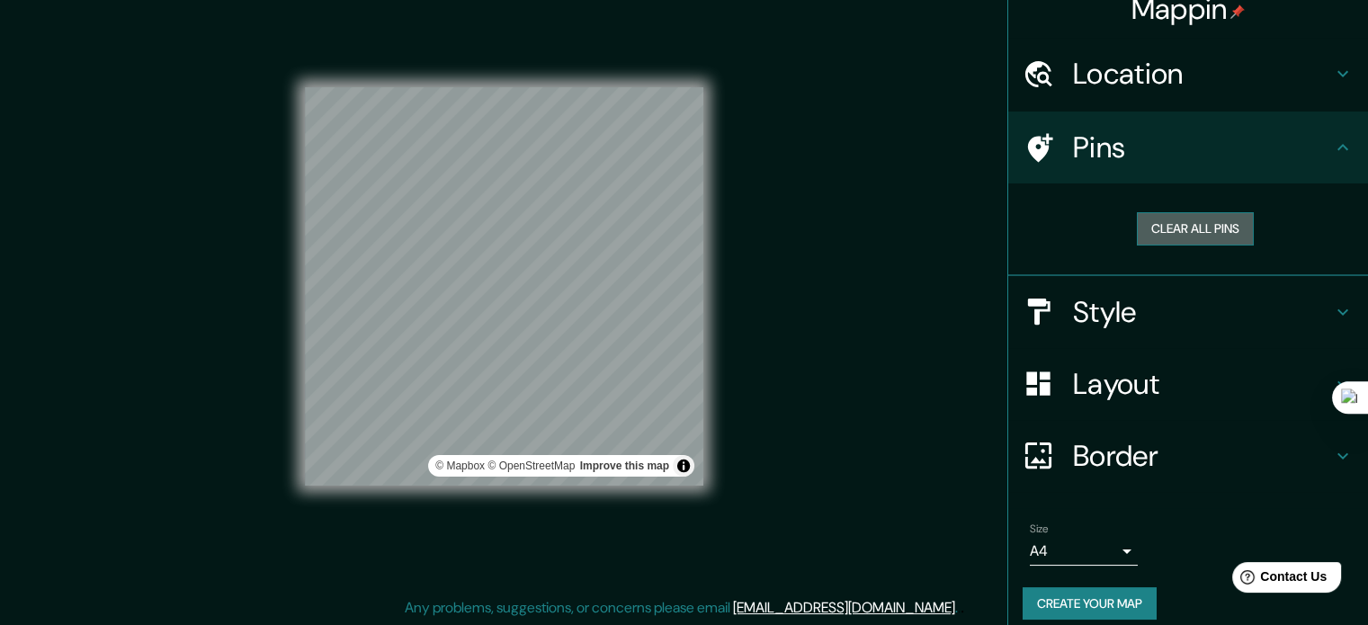
click at [1163, 216] on button "Clear all pins" at bounding box center [1195, 228] width 117 height 33
click at [598, 266] on div at bounding box center [600, 265] width 14 height 14
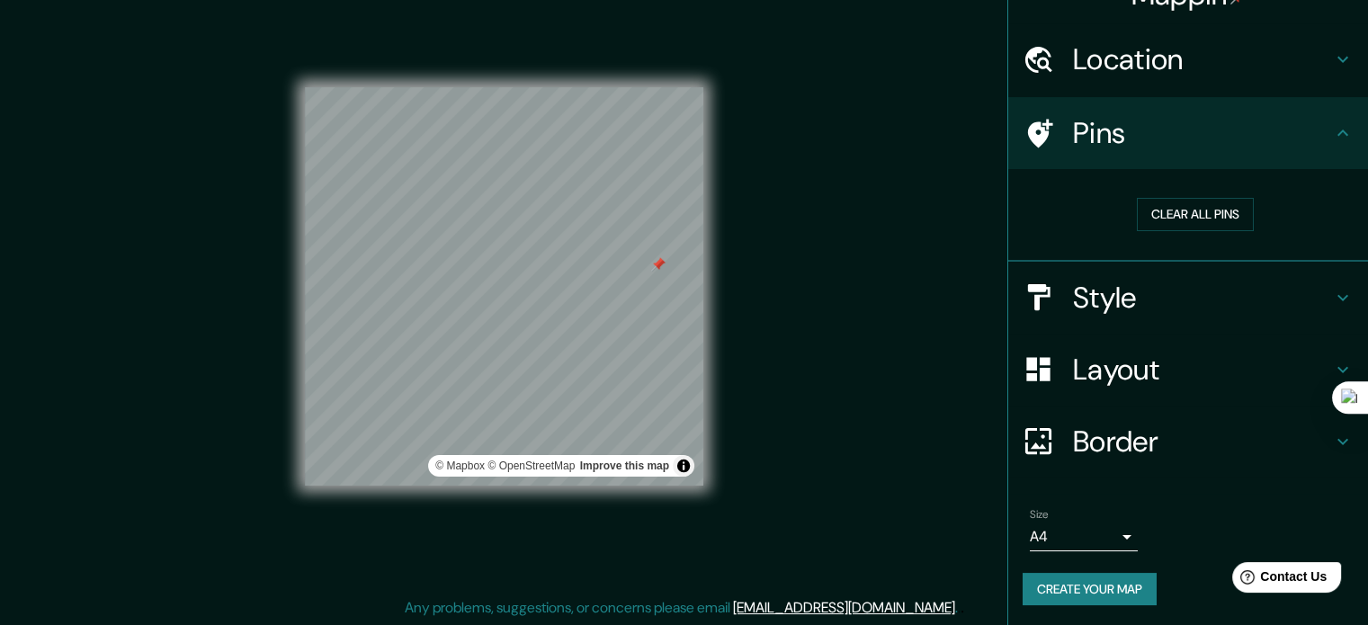
click at [1089, 290] on h4 "Style" at bounding box center [1202, 298] width 259 height 36
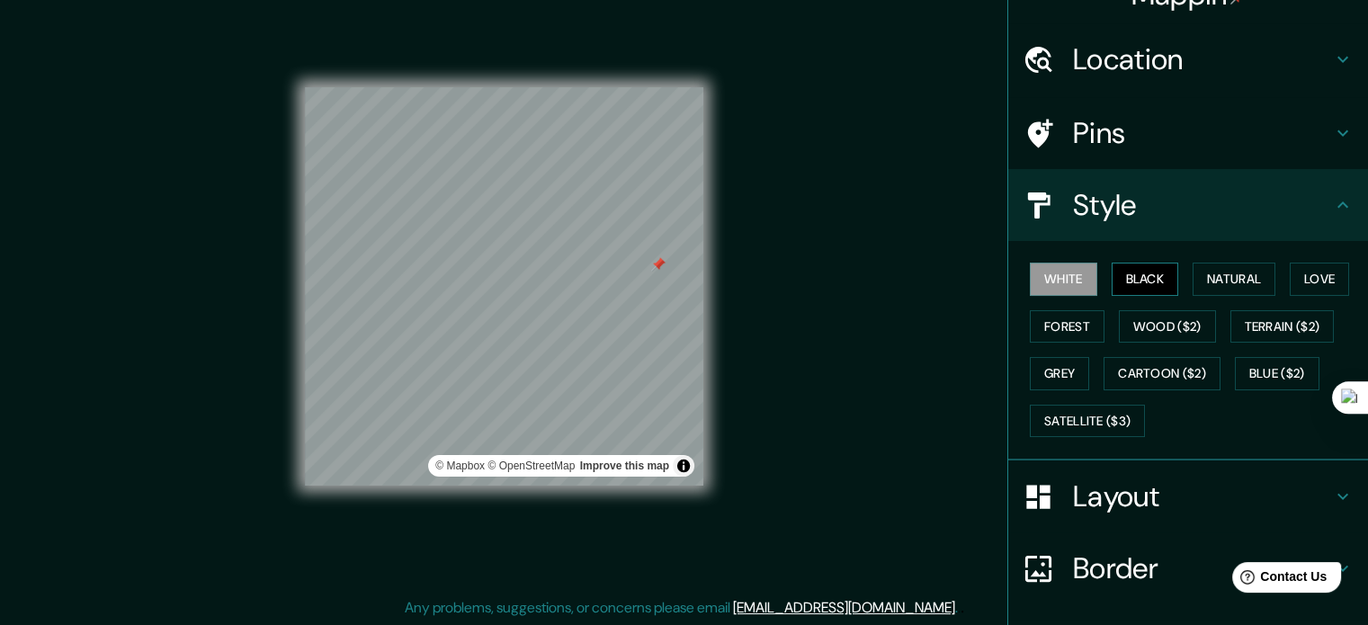
click at [1129, 265] on button "Black" at bounding box center [1145, 279] width 67 height 33
click at [1192, 272] on button "Natural" at bounding box center [1233, 279] width 83 height 33
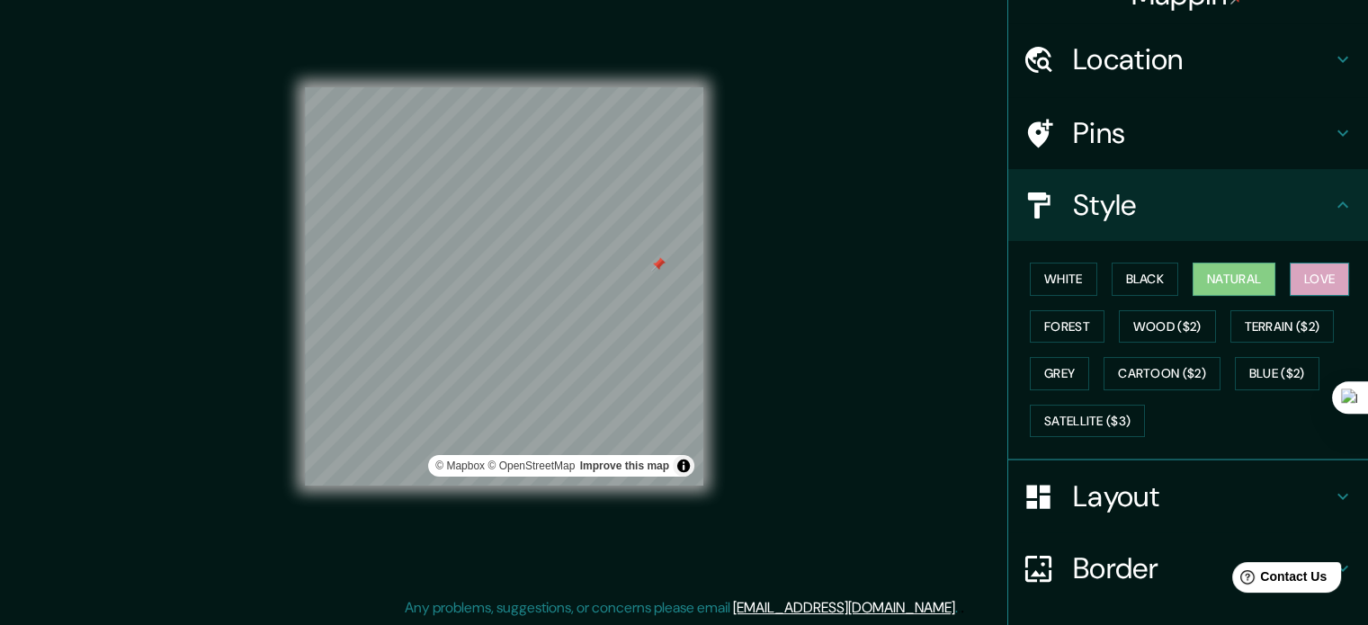
click at [1294, 273] on button "Love" at bounding box center [1319, 279] width 59 height 33
click at [1066, 316] on button "Forest" at bounding box center [1067, 326] width 75 height 33
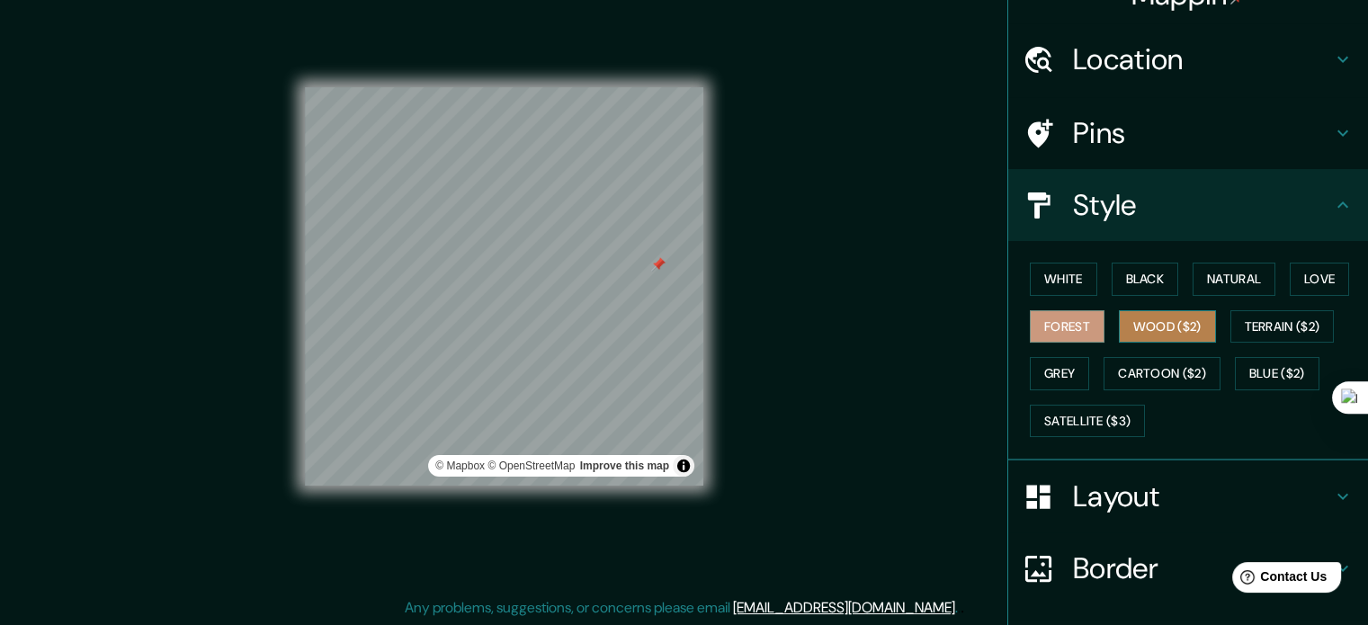
click at [1119, 319] on button "Wood ($2)" at bounding box center [1167, 326] width 97 height 33
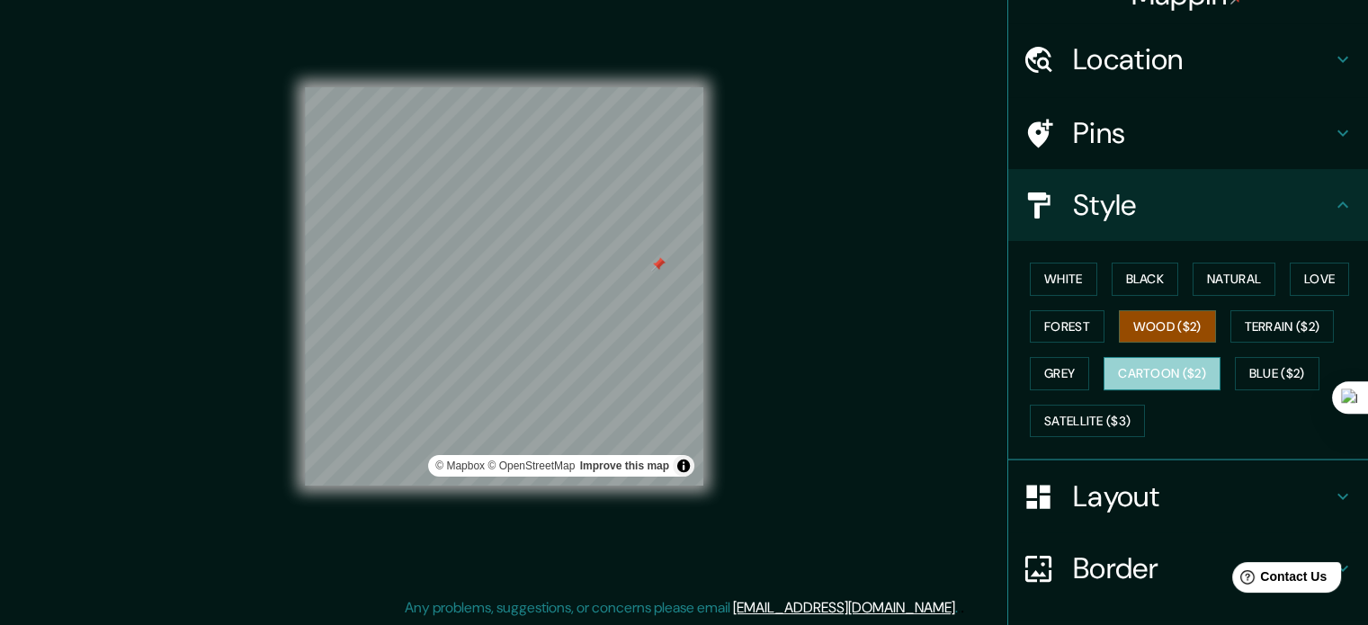
click at [1168, 362] on button "Cartoon ($2)" at bounding box center [1161, 373] width 117 height 33
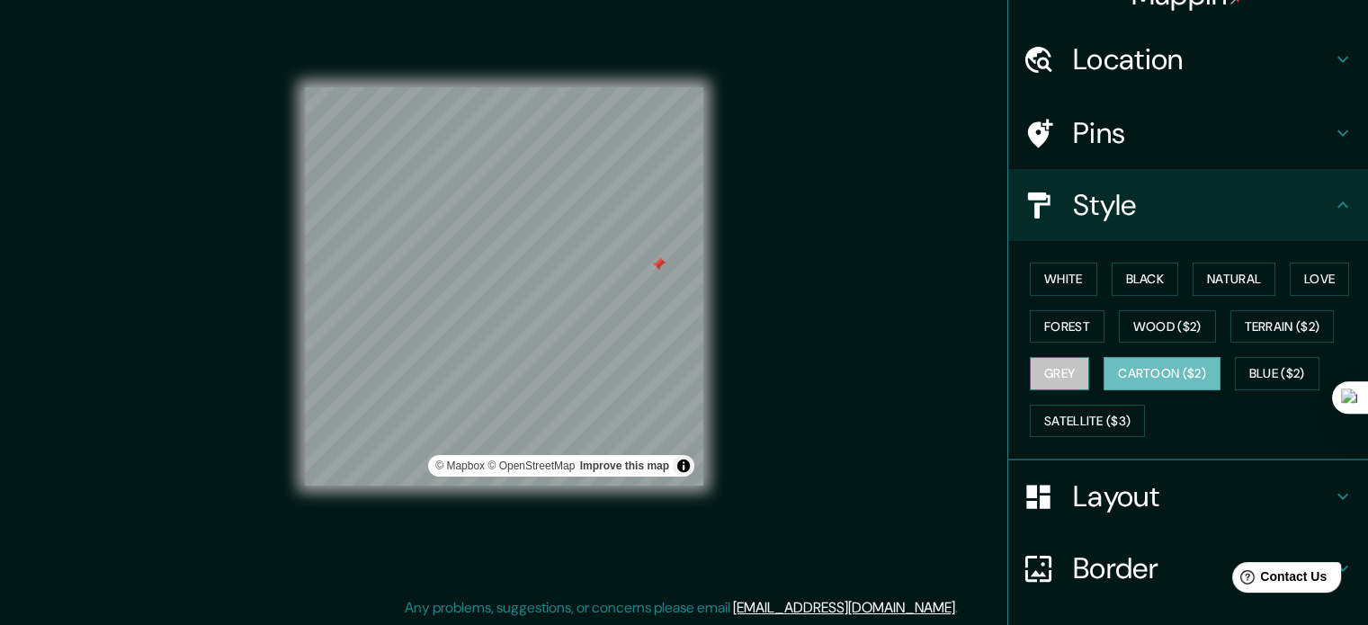
click at [1042, 373] on button "Grey" at bounding box center [1059, 373] width 59 height 33
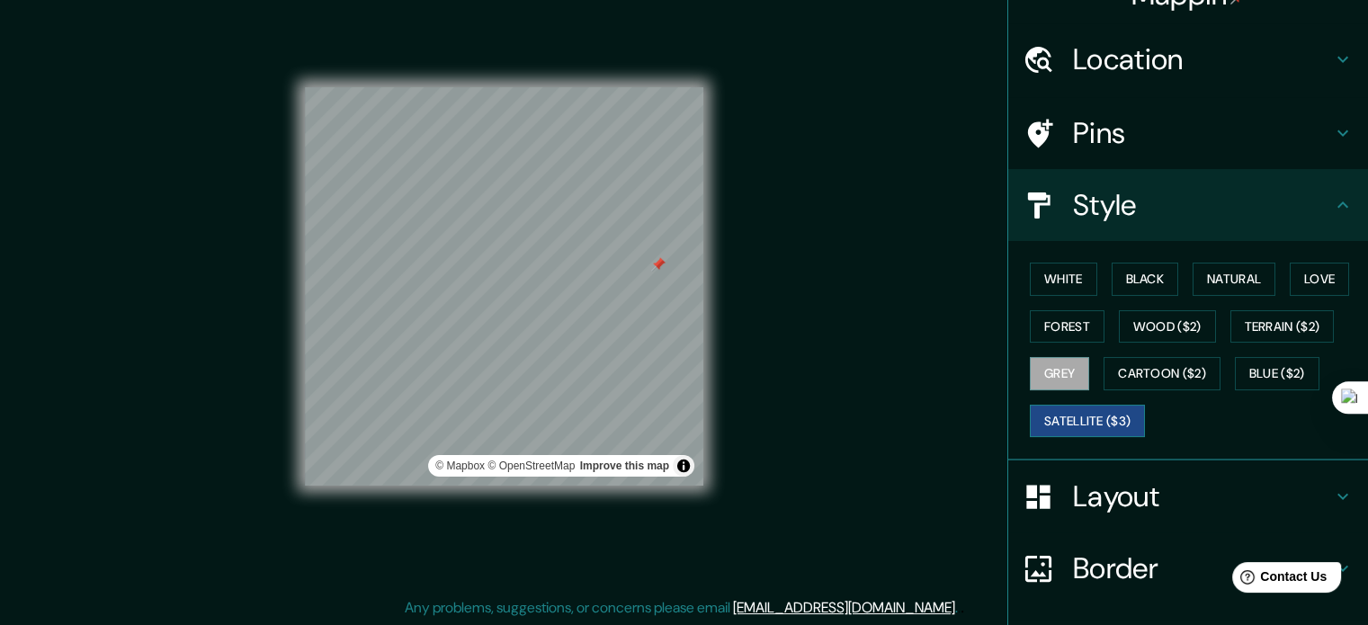
click at [1058, 408] on button "Satellite ($3)" at bounding box center [1087, 421] width 115 height 33
click at [1237, 371] on button "Blue ($2)" at bounding box center [1277, 373] width 85 height 33
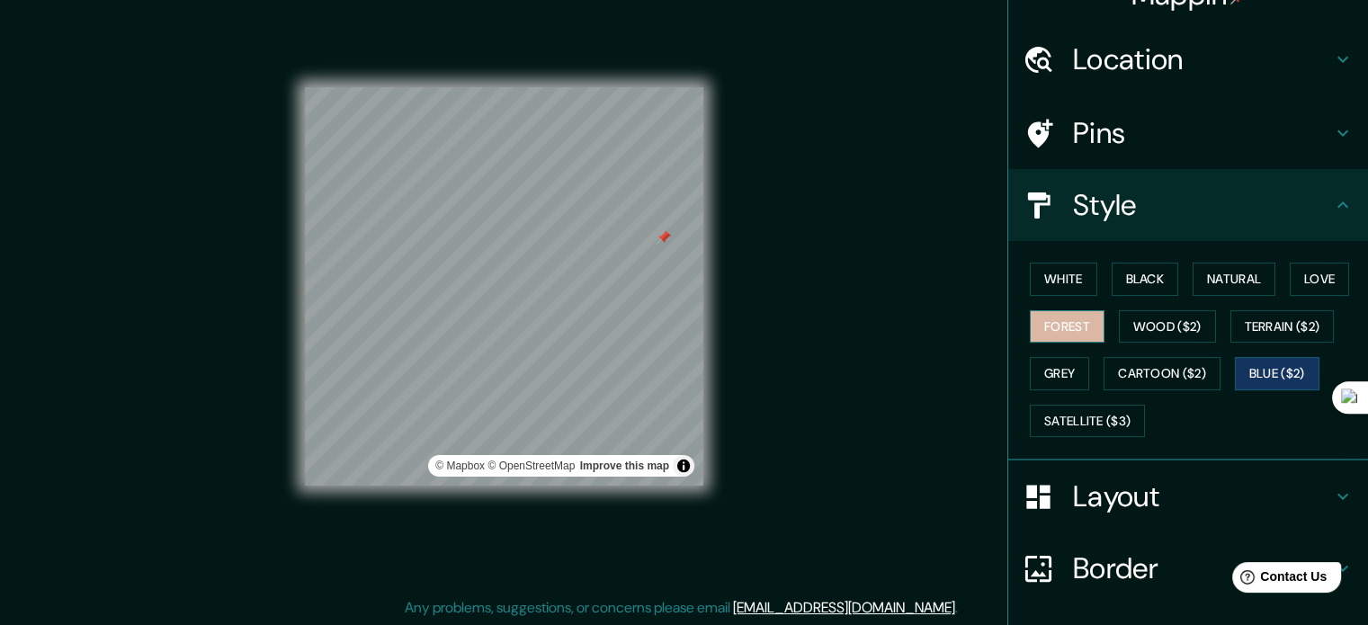
click at [1064, 327] on button "Forest" at bounding box center [1067, 326] width 75 height 33
click at [1127, 279] on button "Black" at bounding box center [1145, 279] width 67 height 33
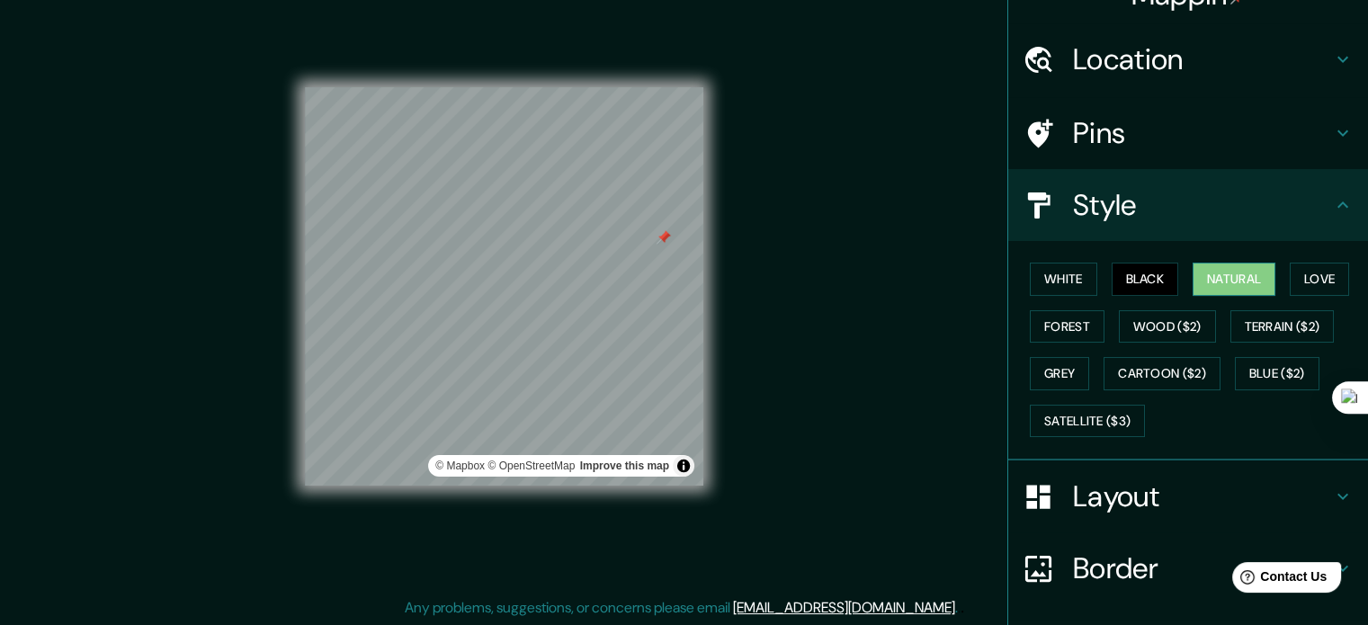
click at [1232, 280] on button "Natural" at bounding box center [1233, 279] width 83 height 33
click at [1058, 272] on button "White" at bounding box center [1063, 279] width 67 height 33
